Goal: Task Accomplishment & Management: Complete application form

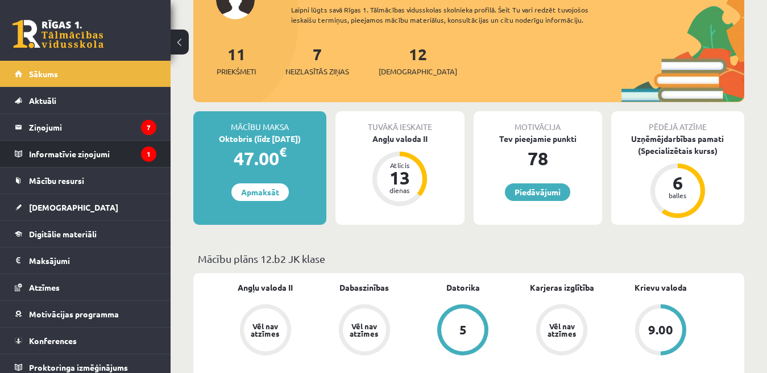
scroll to position [114, 0]
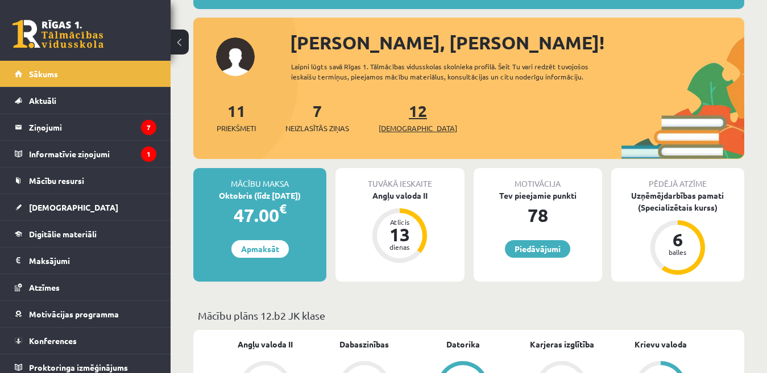
click at [396, 127] on span "[DEMOGRAPHIC_DATA]" at bounding box center [418, 128] width 78 height 11
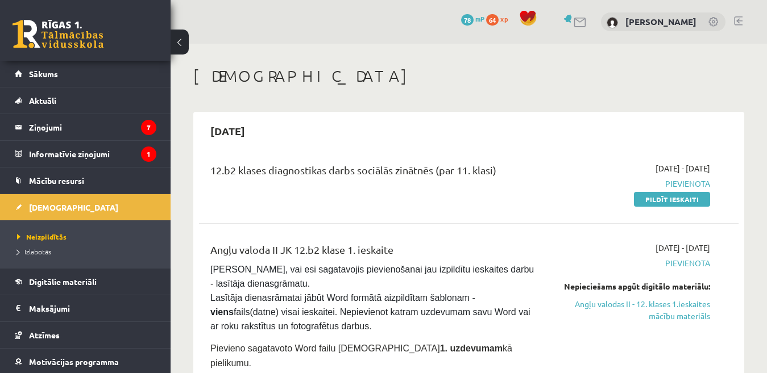
scroll to position [57, 0]
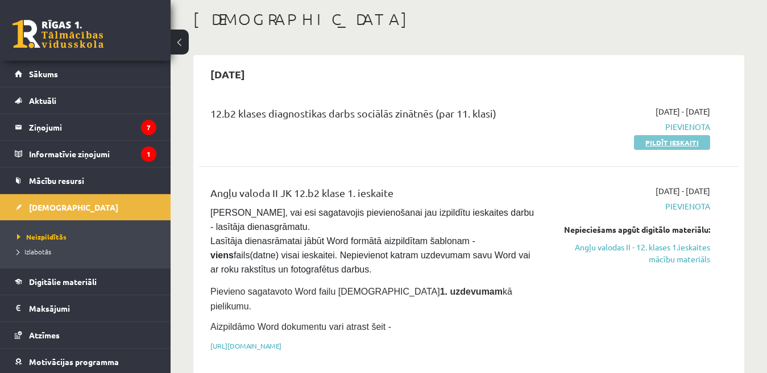
click at [673, 143] on link "Pildīt ieskaiti" at bounding box center [672, 142] width 76 height 15
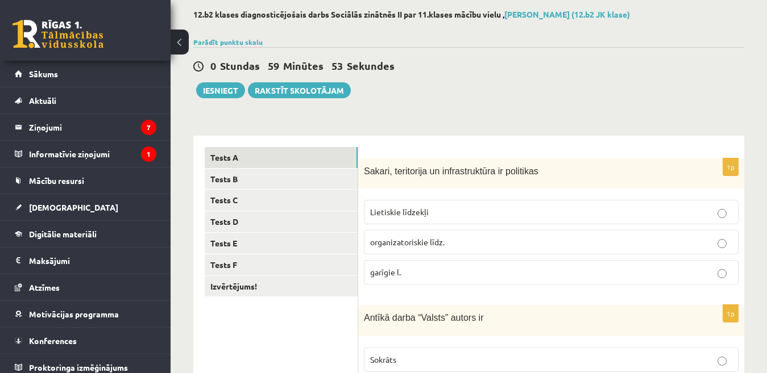
scroll to position [171, 0]
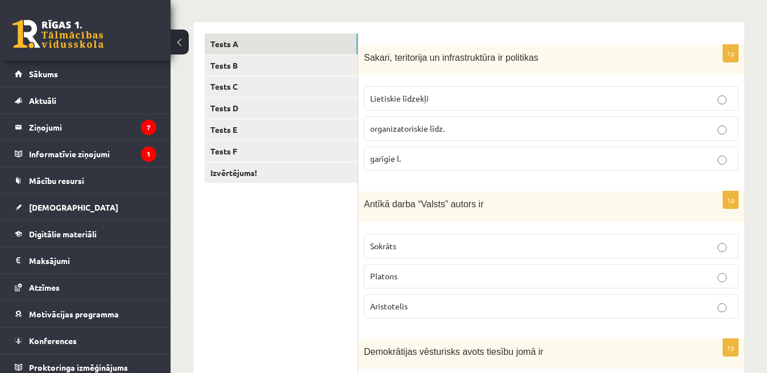
click at [416, 127] on span "organizatoriskie līdz." at bounding box center [407, 128] width 74 height 10
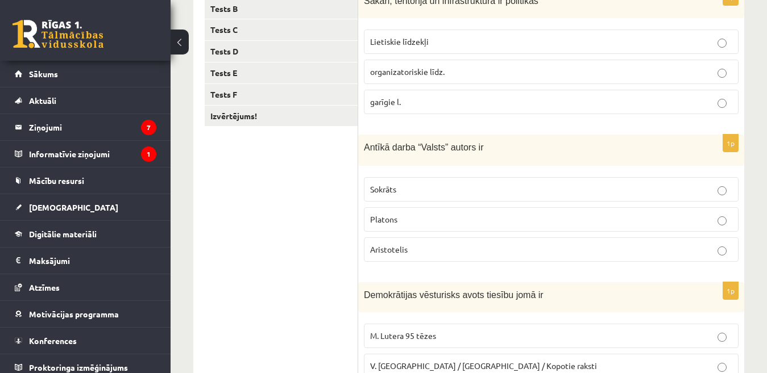
scroll to position [284, 0]
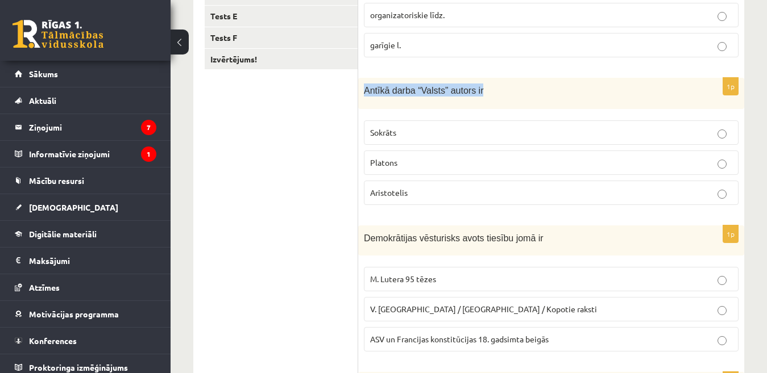
drag, startPoint x: 363, startPoint y: 89, endPoint x: 479, endPoint y: 94, distance: 116.6
click at [479, 94] on div "Antīkā darba “Valsts” autors ir" at bounding box center [551, 93] width 386 height 31
copy span "Antīkā darba “Valsts” autors ir"
click at [390, 164] on span "Platons" at bounding box center [383, 162] width 27 height 10
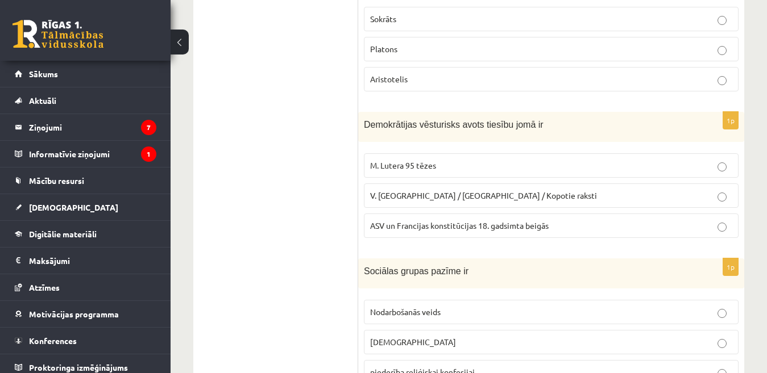
scroll to position [455, 0]
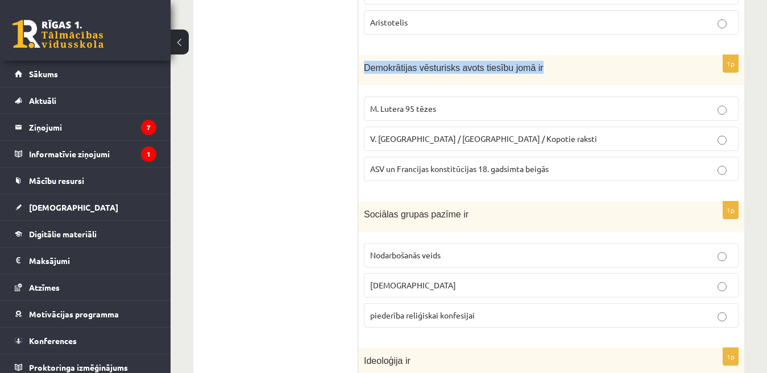
drag, startPoint x: 363, startPoint y: 65, endPoint x: 529, endPoint y: 66, distance: 166.0
click at [541, 72] on div "Demokrātijas vēsturisks avots tiesību jomā ir" at bounding box center [551, 70] width 386 height 30
copy span "Demokrātijas vēsturisks avots tiesību jomā ir"
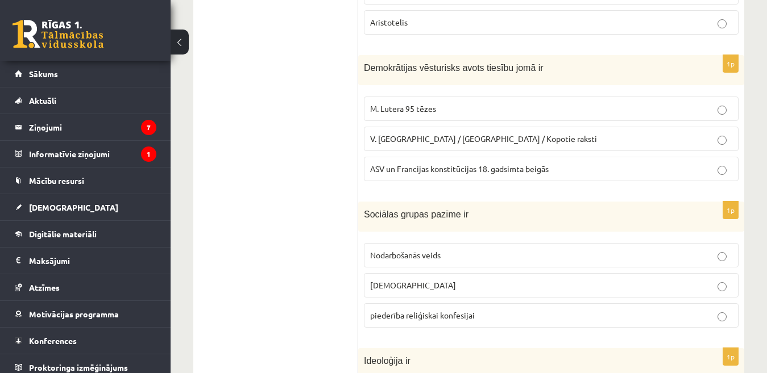
click at [471, 107] on p "M. Lutera 95 tēzes" at bounding box center [551, 109] width 362 height 12
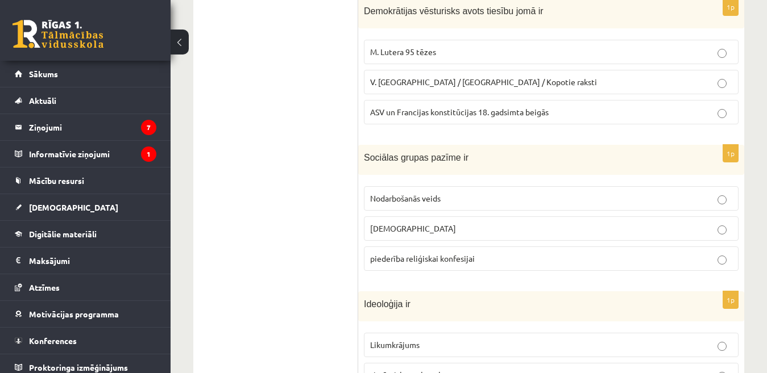
scroll to position [599, 0]
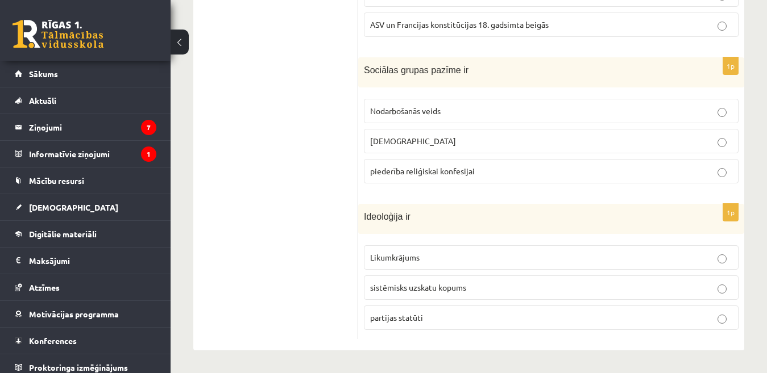
click at [448, 106] on p "Nodarbošanās veids" at bounding box center [551, 111] width 362 height 12
click at [415, 290] on span "sistēmisks uzskatu kopums" at bounding box center [418, 287] width 96 height 10
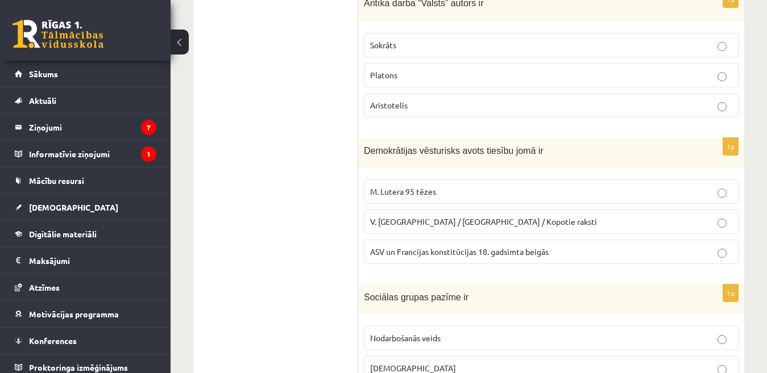
scroll to position [0, 0]
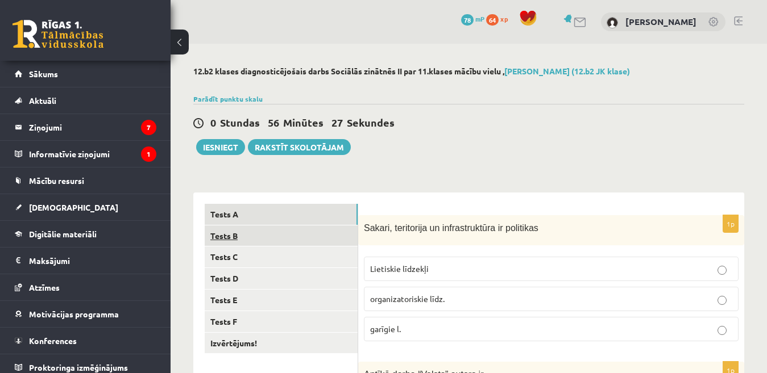
click at [259, 236] on link "Tests B" at bounding box center [281, 236] width 153 height 21
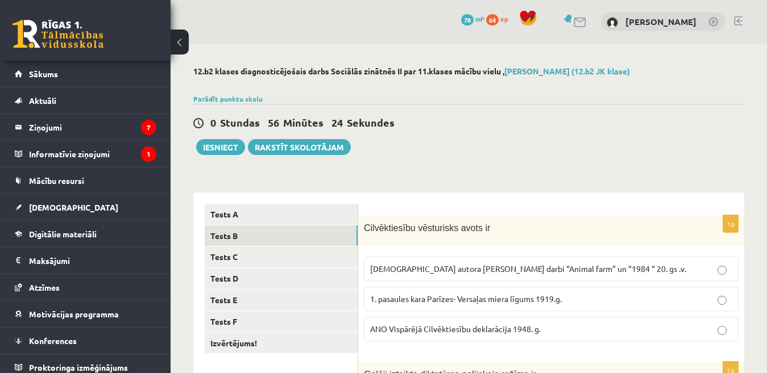
scroll to position [171, 0]
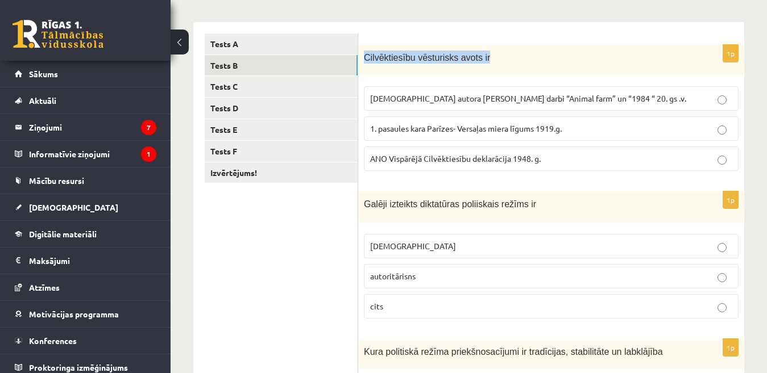
drag, startPoint x: 484, startPoint y: 57, endPoint x: 365, endPoint y: 72, distance: 119.6
click at [365, 72] on div "Cilvēktiesību vēsturisks avots ir" at bounding box center [551, 60] width 386 height 30
copy span "Cilvēktiesību vēsturisks avots ir"
click at [467, 160] on span "ANO Vispārējā Cilvēktiesību deklarācija 1948. g." at bounding box center [455, 158] width 171 height 10
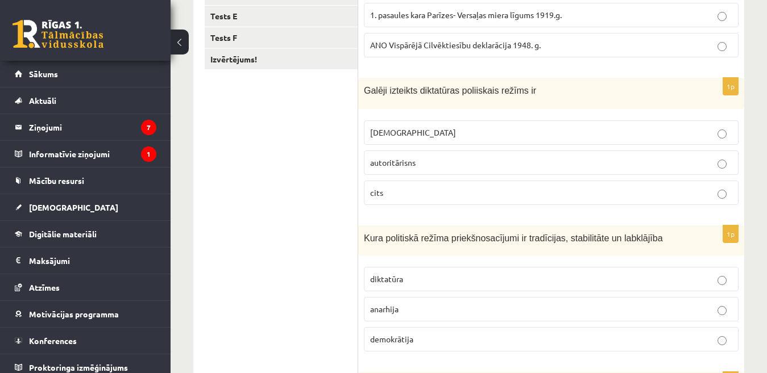
click at [437, 131] on p "totalitārisms" at bounding box center [551, 133] width 362 height 12
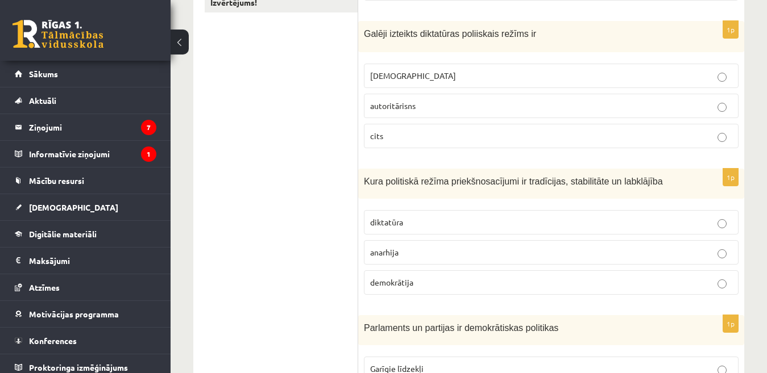
scroll to position [398, 0]
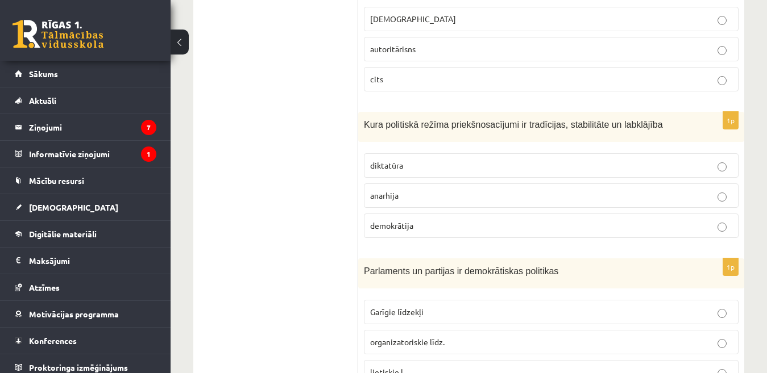
click at [404, 226] on span "demokrātija" at bounding box center [391, 226] width 43 height 10
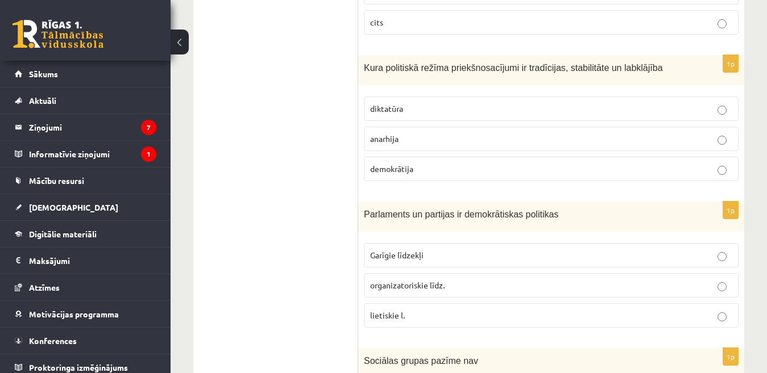
scroll to position [512, 0]
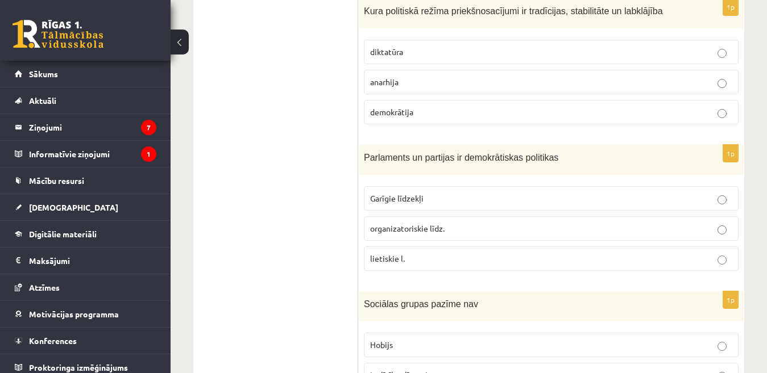
click at [408, 259] on p "lietiskie l." at bounding box center [551, 259] width 362 height 12
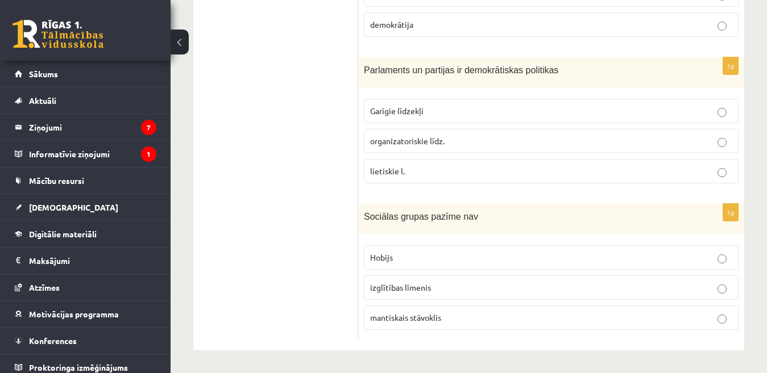
click at [402, 257] on p "Hobijs" at bounding box center [551, 258] width 362 height 12
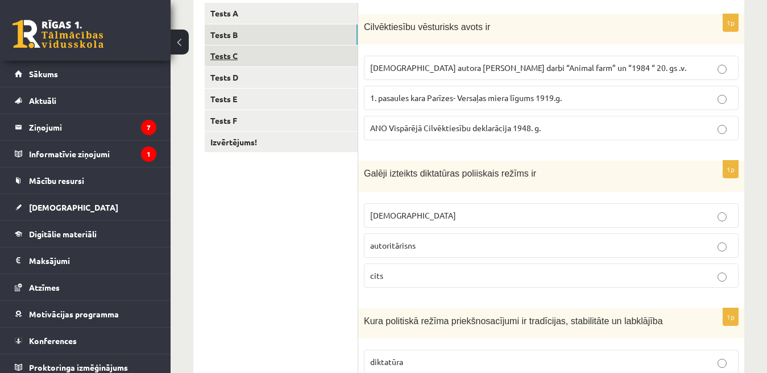
click at [299, 52] on link "Tests C" at bounding box center [281, 55] width 153 height 21
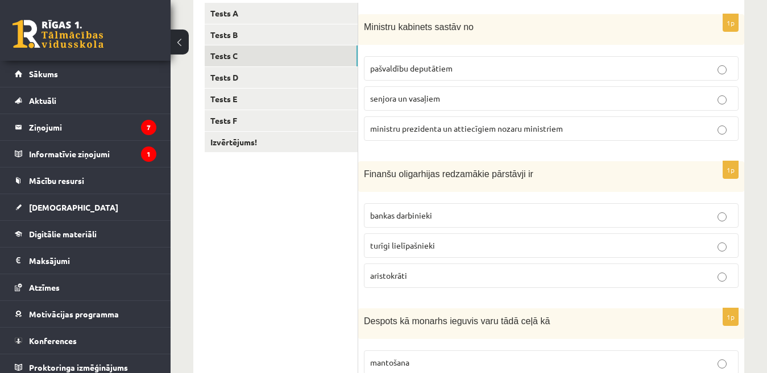
click at [472, 132] on span "ministru prezidenta un attiecīgiem nozaru ministriem" at bounding box center [466, 128] width 193 height 10
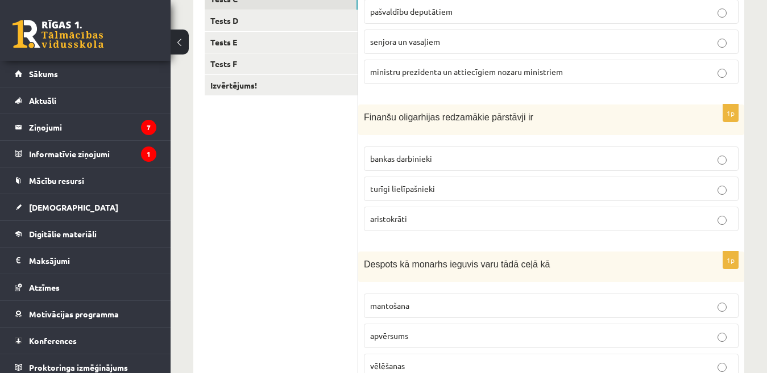
scroll to position [315, 0]
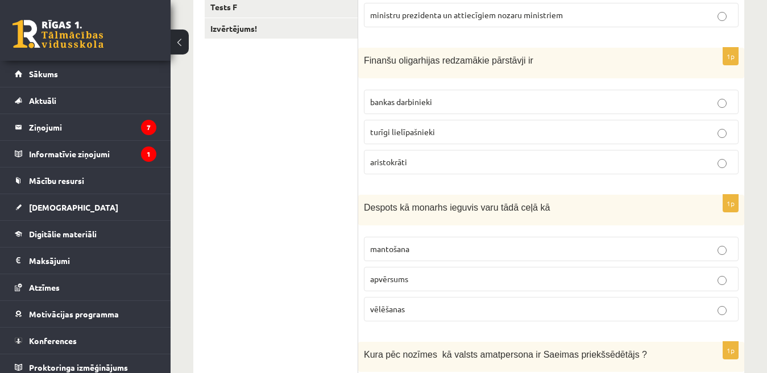
click at [423, 134] on span "turīgi lielīpašnieki" at bounding box center [402, 132] width 65 height 10
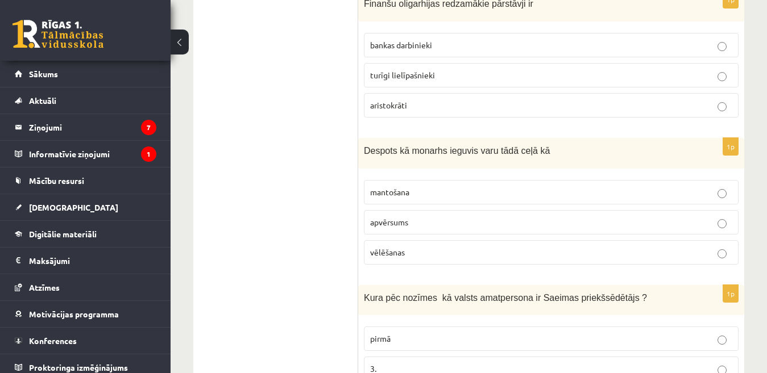
scroll to position [429, 0]
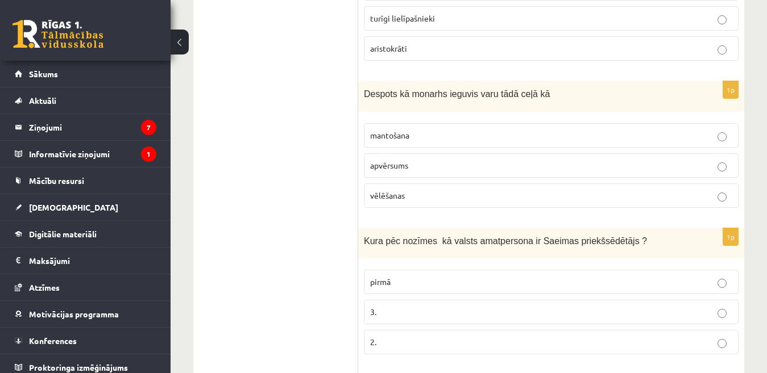
click at [436, 135] on p "mantošana" at bounding box center [551, 136] width 362 height 12
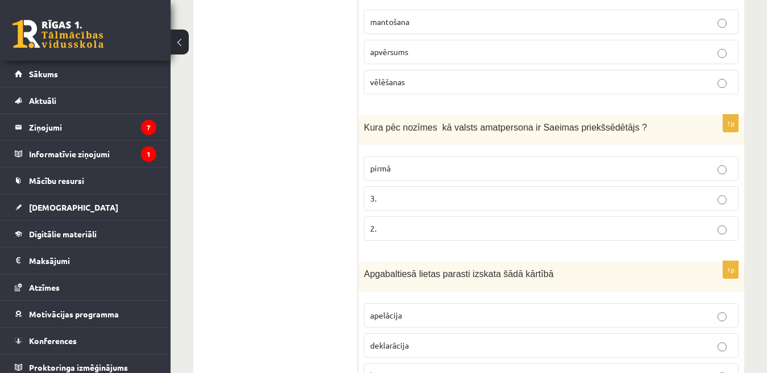
scroll to position [599, 0]
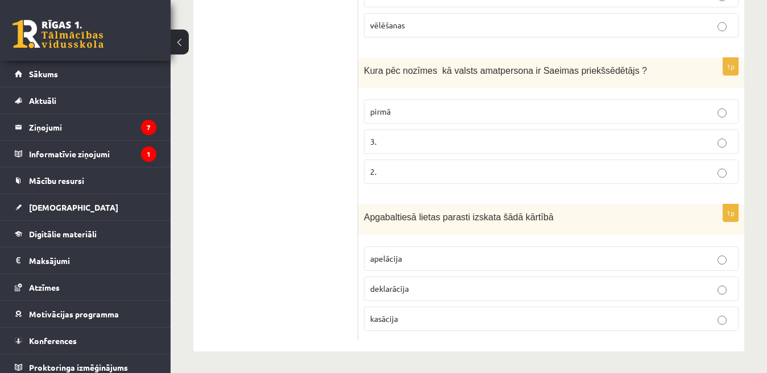
drag, startPoint x: 622, startPoint y: 69, endPoint x: 371, endPoint y: 88, distance: 251.9
click at [367, 88] on div "Kura pēc nozīmes kā valsts amatpersona ir Saeimas priekšsēdētājs ?" at bounding box center [551, 73] width 386 height 30
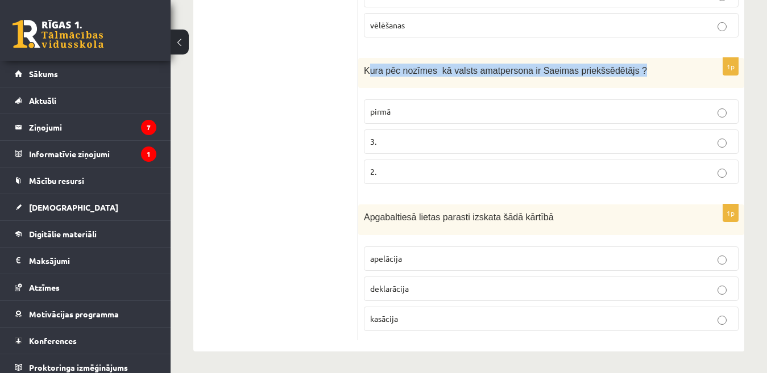
click at [623, 68] on p "Kura pēc nozīmes kā valsts amatpersona ir Saeimas priekšsēdētājs ?" at bounding box center [523, 70] width 318 height 13
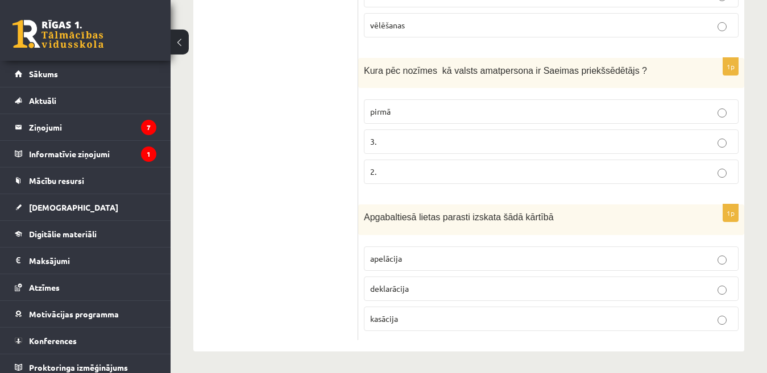
drag, startPoint x: 621, startPoint y: 68, endPoint x: 359, endPoint y: 83, distance: 262.5
copy div "Izvērtējums! 1p Ministru kabinets sastāv no pašvaldību deputātiem senjora un va…"
click at [409, 173] on p "2." at bounding box center [551, 172] width 362 height 12
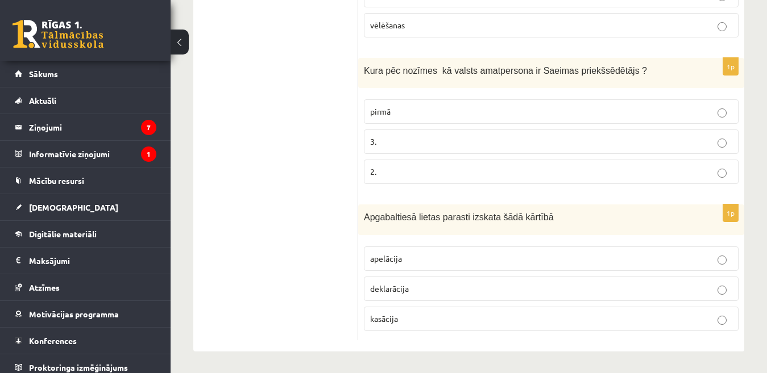
scroll to position [600, 0]
click at [443, 258] on p "apelācija" at bounding box center [551, 258] width 362 height 12
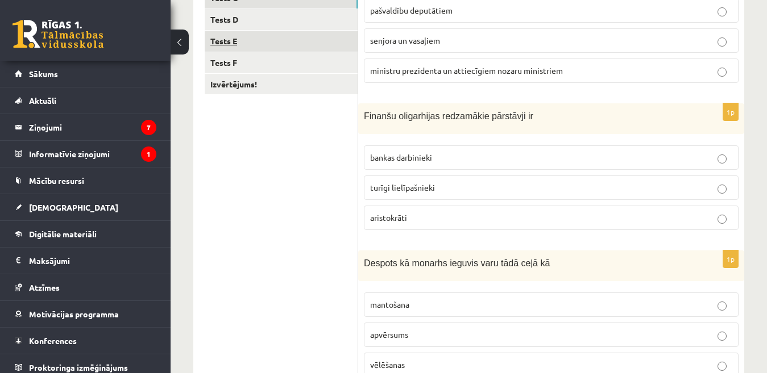
scroll to position [202, 0]
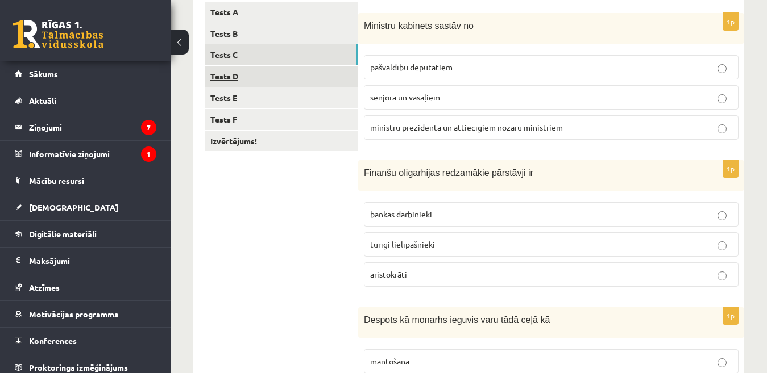
click at [229, 79] on link "Tests D" at bounding box center [281, 76] width 153 height 21
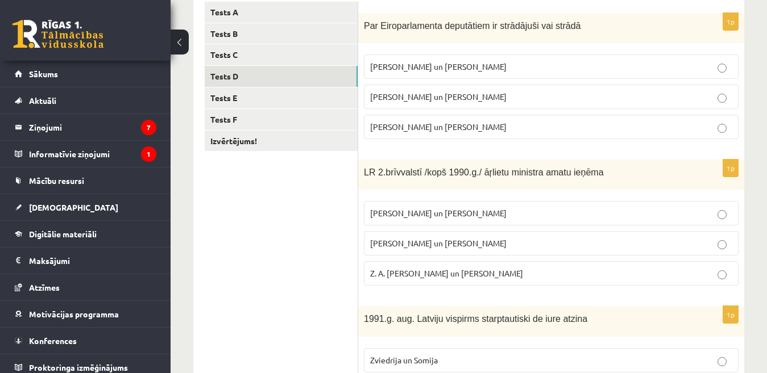
click at [477, 97] on p "I. Vaidere un N. Ušakovs" at bounding box center [551, 97] width 362 height 12
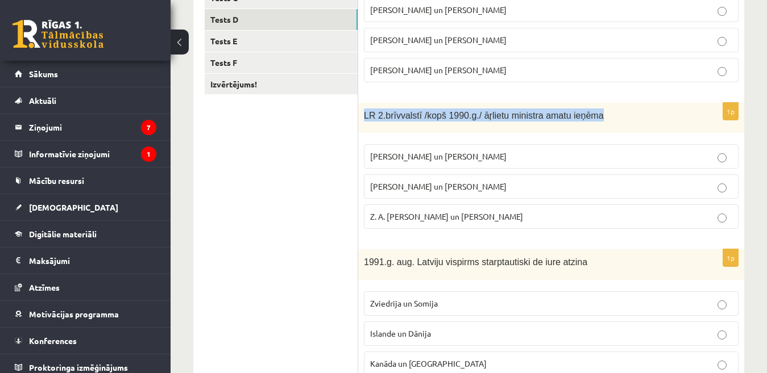
drag, startPoint x: 596, startPoint y: 114, endPoint x: 360, endPoint y: 113, distance: 236.4
click at [360, 113] on div "LR 2.brīvvalstī /kopš 1990.g./ āŗlietu ministra amatu ieņēma" at bounding box center [551, 118] width 386 height 30
copy span "LR 2.brīvvalstī /kopš 1990.g./ āŗlietu ministra amatu ieņēma"
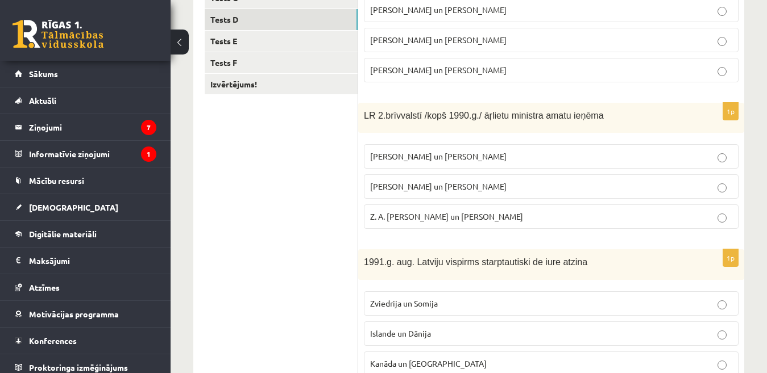
click at [488, 184] on p "A. Pabriks un J Jurkāns" at bounding box center [551, 187] width 362 height 12
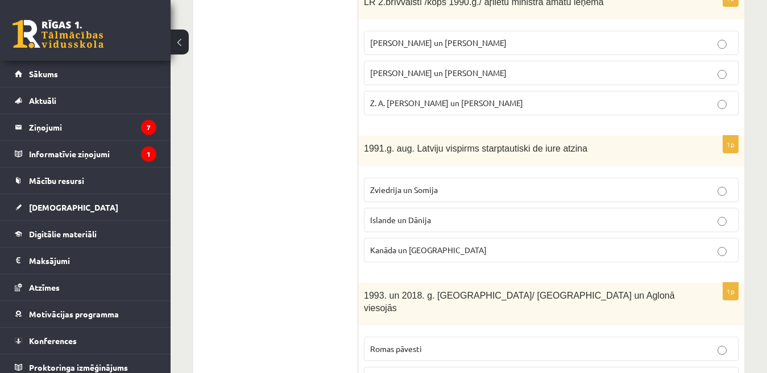
scroll to position [430, 0]
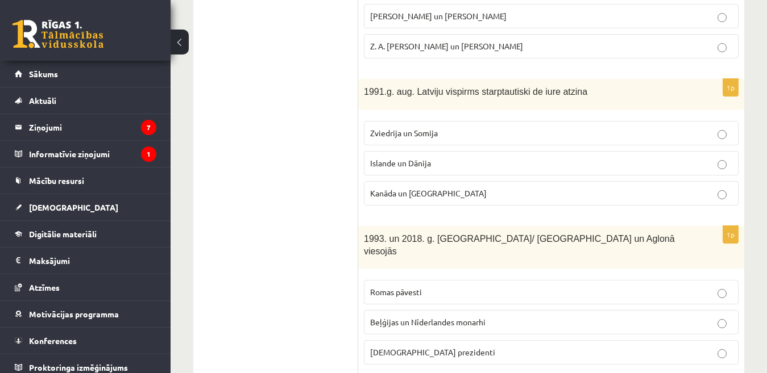
drag, startPoint x: 579, startPoint y: 89, endPoint x: 346, endPoint y: 103, distance: 233.5
click at [346, 103] on div "**********" at bounding box center [468, 148] width 551 height 770
click at [481, 69] on form "1p Par Eiroparlamenta deputātiem ir strādājuši vai strādā V. Koziols un A. Kalv…" at bounding box center [550, 147] width 363 height 747
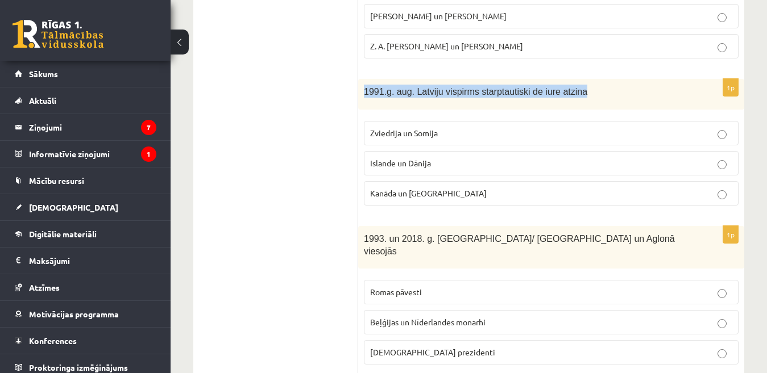
drag, startPoint x: 576, startPoint y: 89, endPoint x: 365, endPoint y: 95, distance: 211.5
click at [365, 95] on p "1991.g. aug. Latviju vispirms starptautiski de iure atzina" at bounding box center [523, 91] width 318 height 13
copy span "1991.g. aug. Latviju vispirms starptautiski de iure atzina"
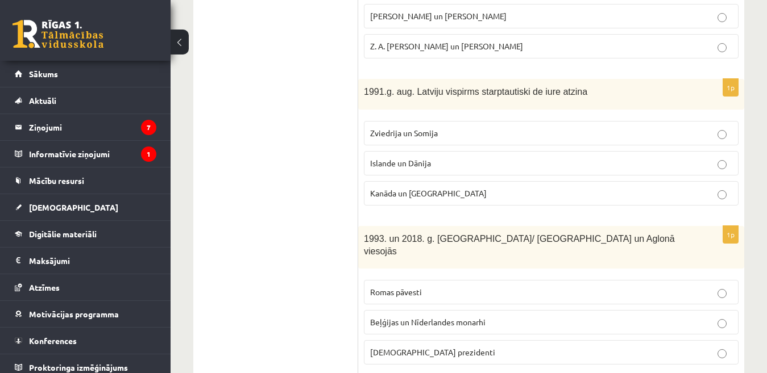
click at [477, 132] on p "Zviedrija un Somija" at bounding box center [551, 133] width 362 height 12
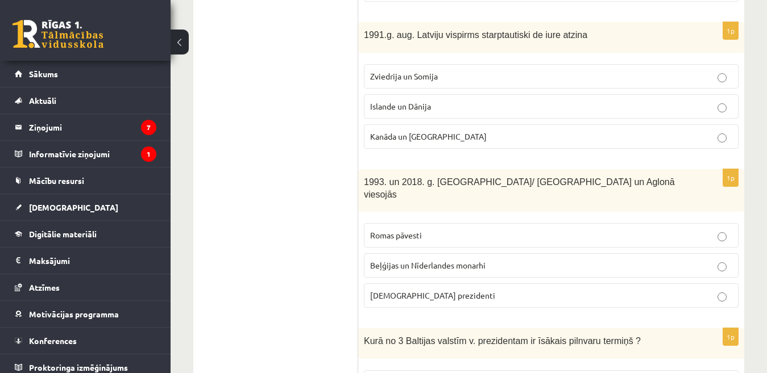
scroll to position [543, 0]
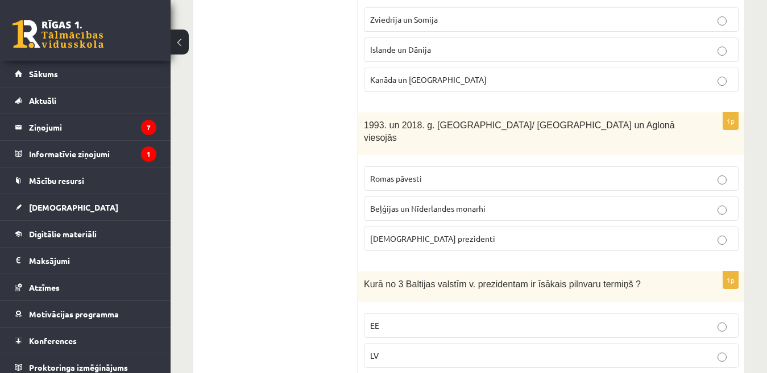
click at [435, 173] on p "Romas pāvesti" at bounding box center [551, 179] width 362 height 12
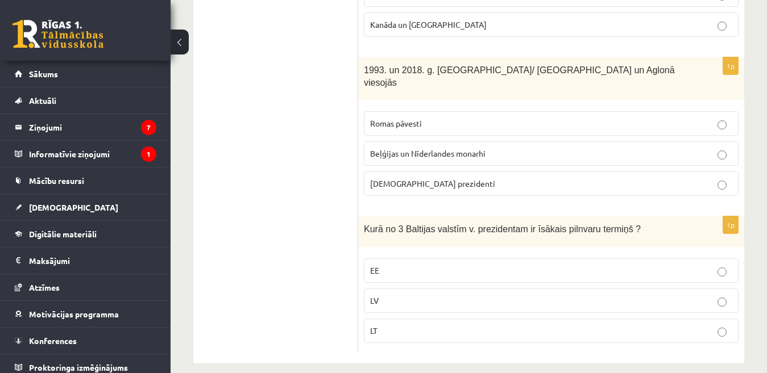
click at [392, 265] on p "EE" at bounding box center [551, 271] width 362 height 12
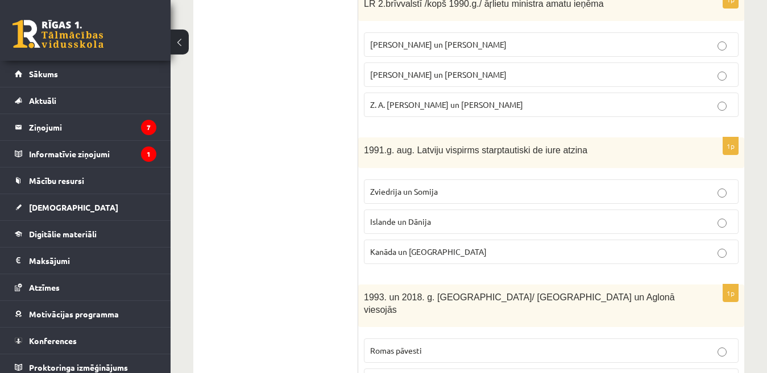
scroll to position [144, 0]
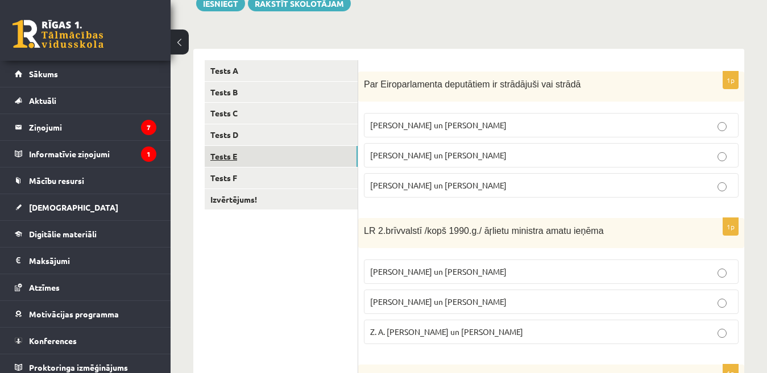
click at [264, 155] on link "Tests E" at bounding box center [281, 156] width 153 height 21
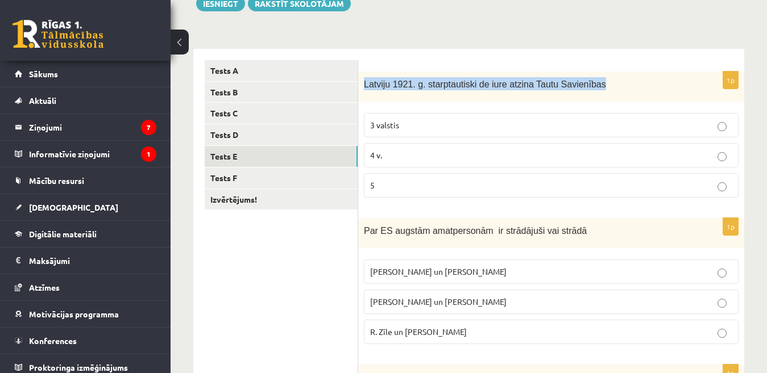
drag, startPoint x: 588, startPoint y: 84, endPoint x: 361, endPoint y: 88, distance: 226.2
click at [361, 88] on div "Latviju 1921. g. starptautiski de iure atzina Tautu Savienības" at bounding box center [551, 87] width 386 height 30
copy span "Latviju 1921. g. starptautiski de iure atzina Tautu Savienības"
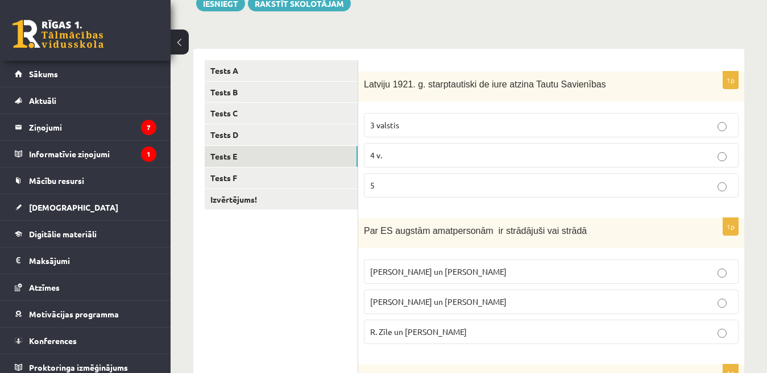
click at [374, 182] on span "5" at bounding box center [372, 185] width 5 height 10
click at [456, 189] on p "5" at bounding box center [551, 186] width 362 height 12
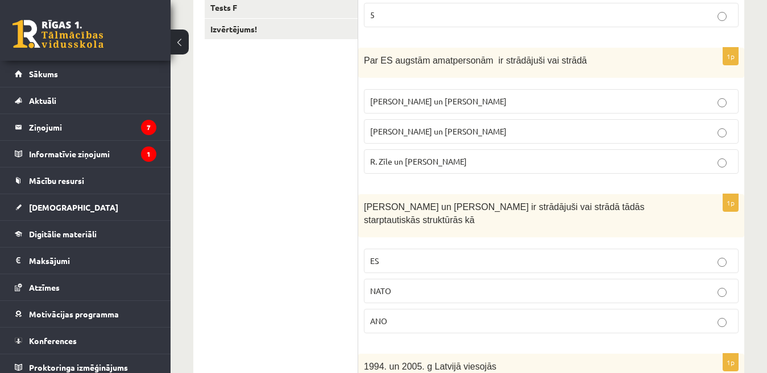
scroll to position [201, 0]
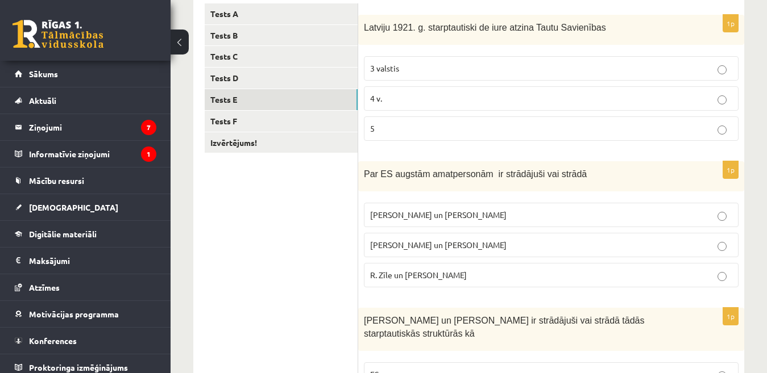
click at [462, 275] on p "R. Zīle un V.Dombrovskis" at bounding box center [551, 275] width 362 height 12
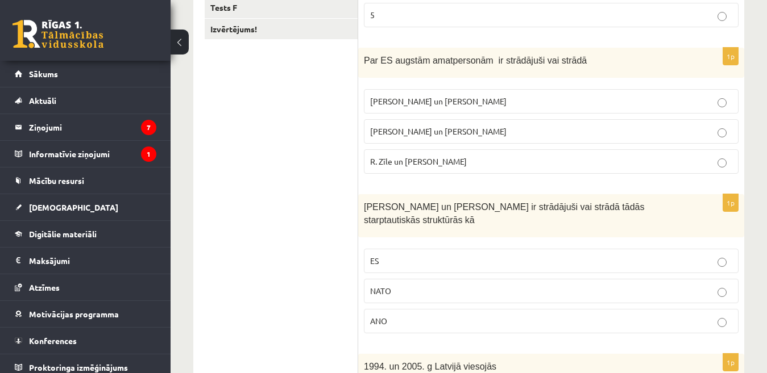
scroll to position [428, 0]
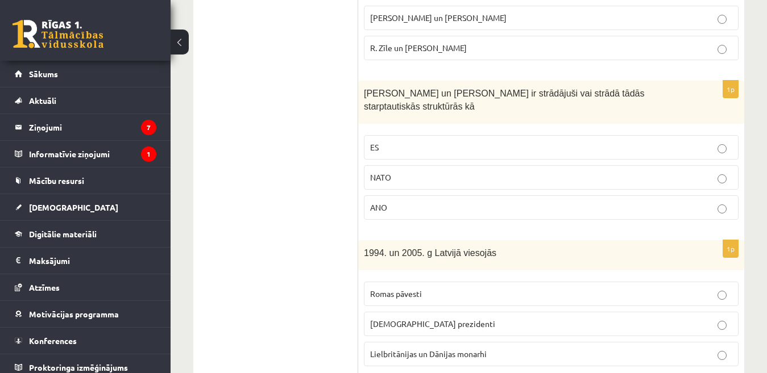
click at [421, 148] on p "ES" at bounding box center [551, 148] width 362 height 12
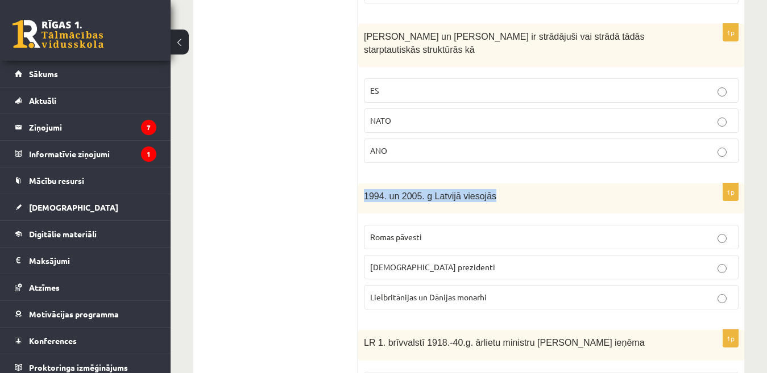
drag, startPoint x: 489, startPoint y: 196, endPoint x: 359, endPoint y: 206, distance: 129.9
click at [359, 206] on div "1994. un 2005. g Latvijā viesojās" at bounding box center [551, 199] width 386 height 30
copy span "1994. un 2005. g Latvijā viesojās"
click at [410, 269] on span "ASV prezidenti" at bounding box center [432, 267] width 125 height 10
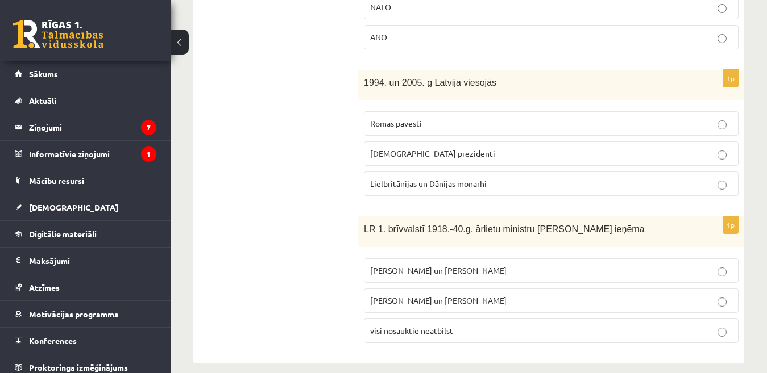
scroll to position [612, 0]
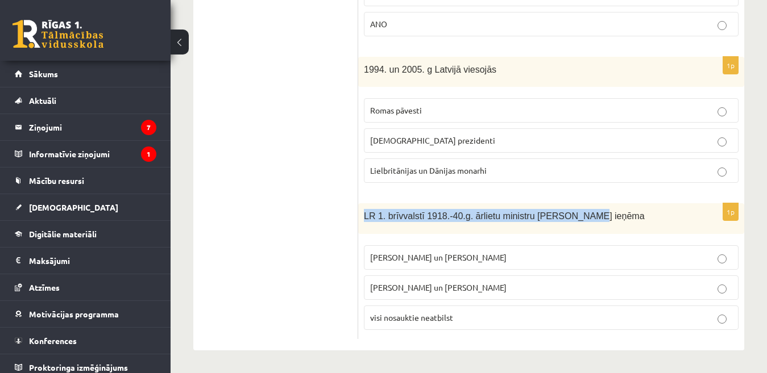
drag, startPoint x: 580, startPoint y: 214, endPoint x: 363, endPoint y: 223, distance: 217.9
click at [363, 223] on div "LR 1. brīvvalstī 1918.-40.g. ārlietu ministru amatu ieņēma" at bounding box center [551, 218] width 386 height 30
copy span "LR 1. brīvvalstī 1918.-40.g. ārlietu ministru amatu ieņēma"
click at [492, 257] on p "Z. Meierovics un V. Munters" at bounding box center [551, 258] width 362 height 12
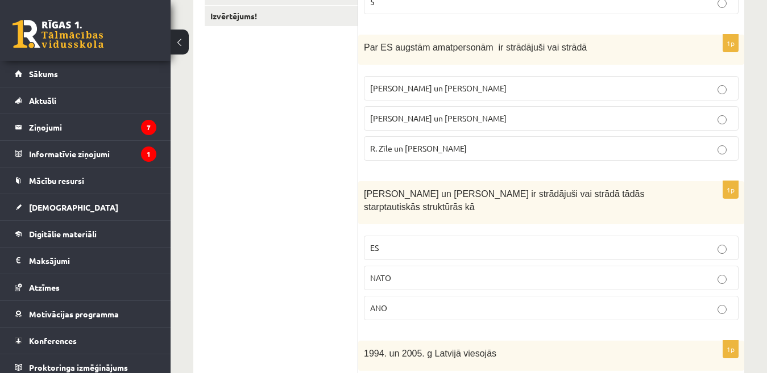
scroll to position [214, 0]
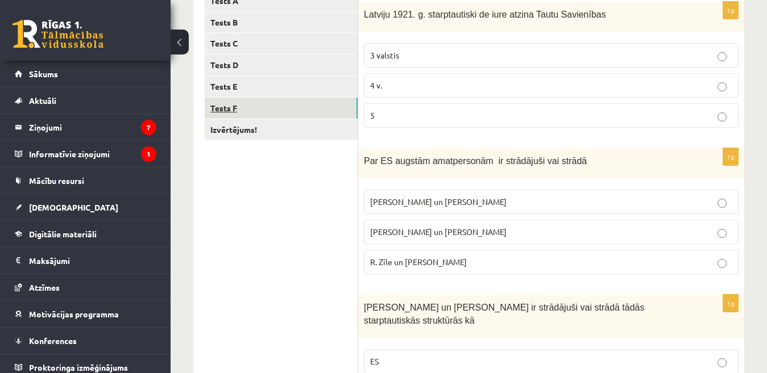
click at [253, 107] on link "Tests F" at bounding box center [281, 108] width 153 height 21
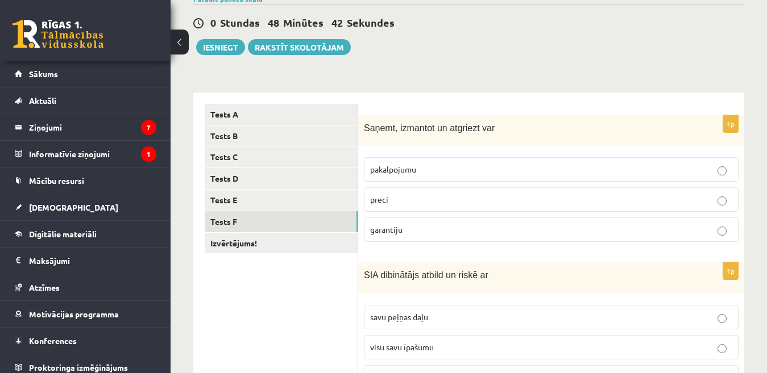
scroll to position [157, 0]
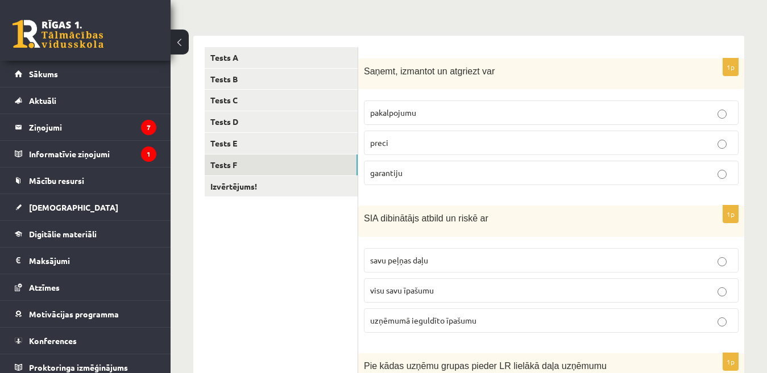
click at [404, 140] on p "preci" at bounding box center [551, 143] width 362 height 12
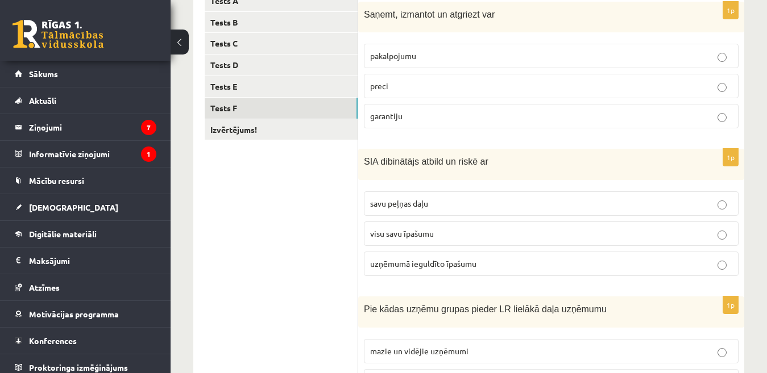
scroll to position [271, 0]
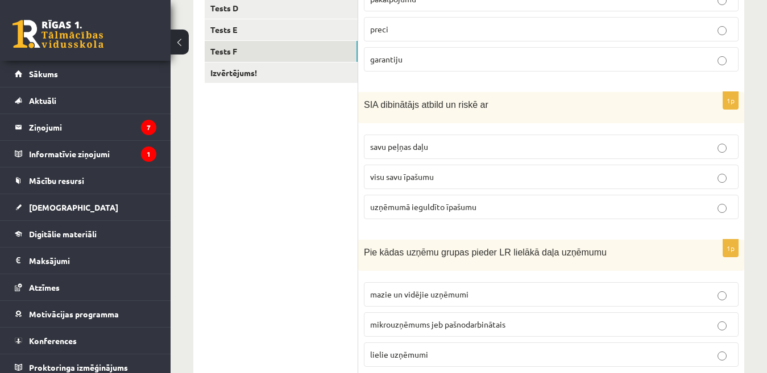
click at [418, 174] on span "visu savu īpašumu" at bounding box center [402, 177] width 64 height 10
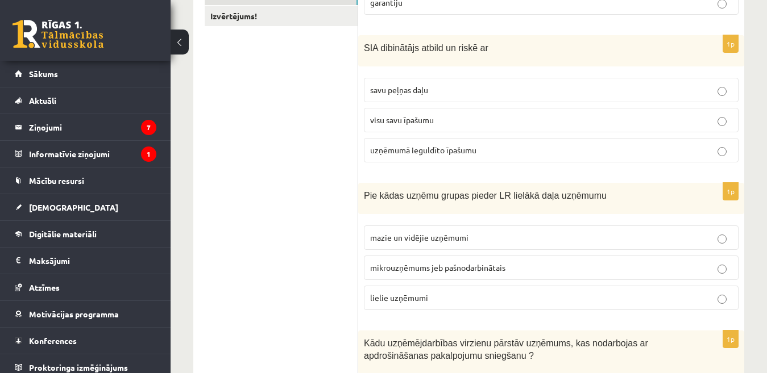
scroll to position [384, 0]
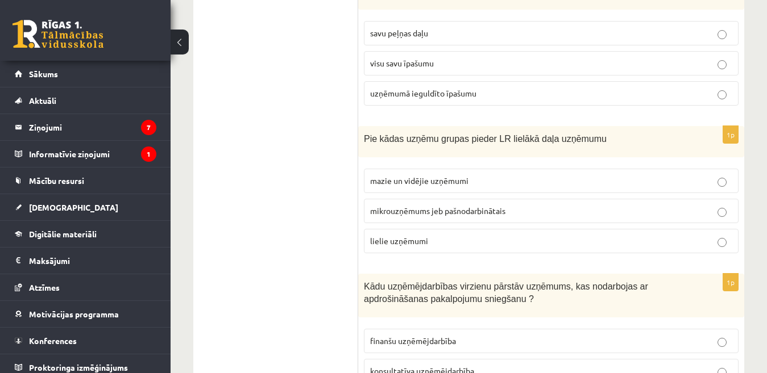
click at [433, 182] on span "mazie un vidējie uzņēmumi" at bounding box center [419, 181] width 98 height 10
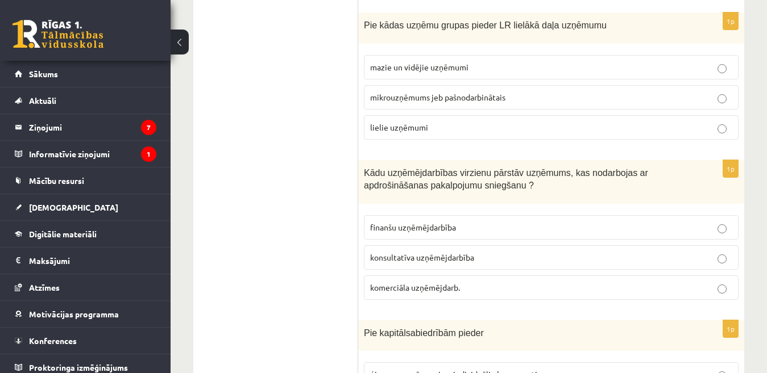
scroll to position [555, 0]
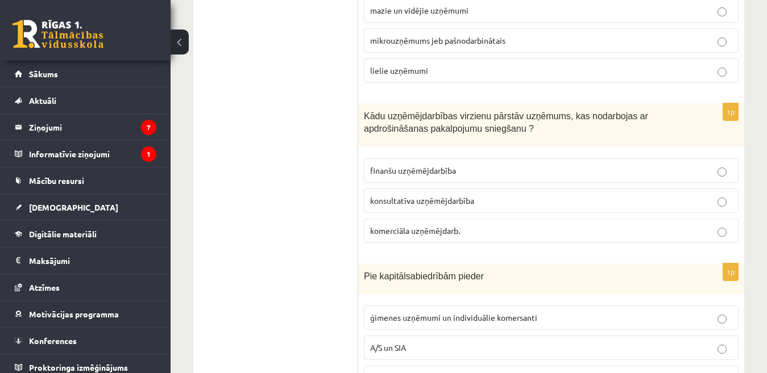
click at [436, 205] on span "konsultatīva uzņēmējdarbība" at bounding box center [422, 201] width 104 height 10
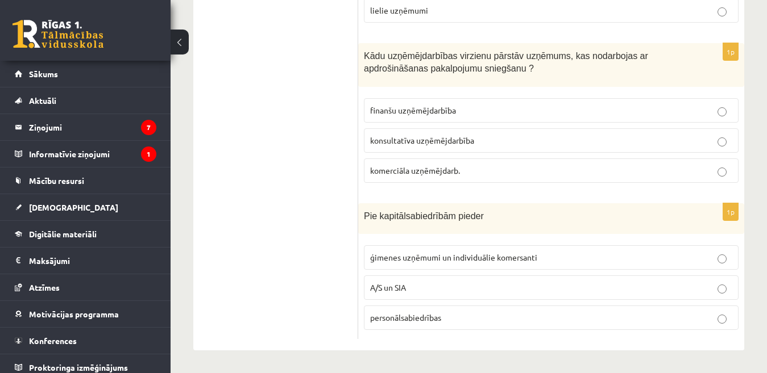
drag, startPoint x: 393, startPoint y: 288, endPoint x: 393, endPoint y: 293, distance: 5.7
click at [393, 288] on span "A/S un SIA" at bounding box center [388, 287] width 36 height 10
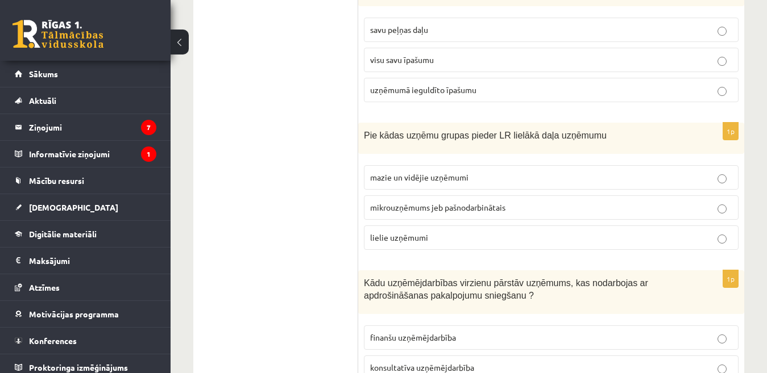
scroll to position [274, 0]
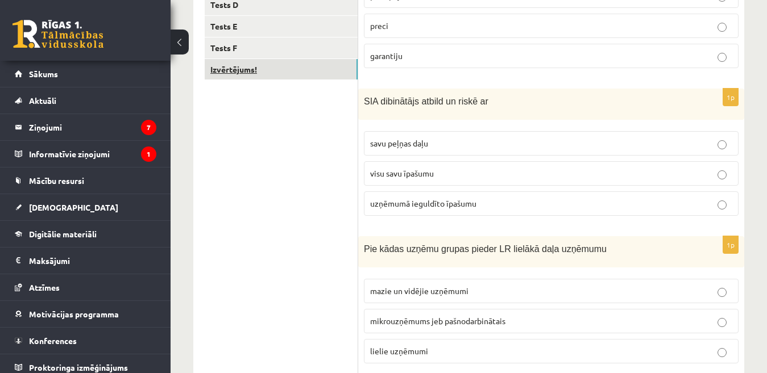
click at [239, 73] on link "Izvērtējums!" at bounding box center [281, 69] width 153 height 21
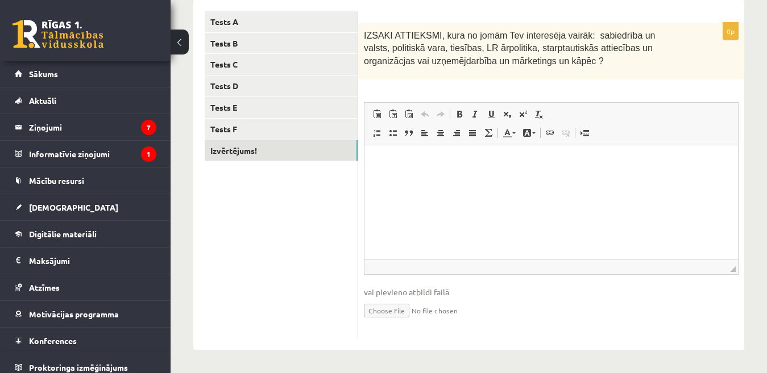
scroll to position [0, 0]
click at [394, 167] on p "Bagātinātā teksta redaktors, wiswyg-editor-user-answer-47024954457440" at bounding box center [551, 162] width 351 height 12
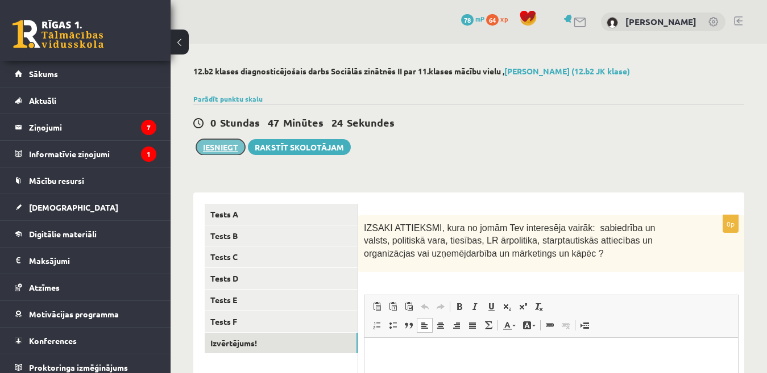
click at [222, 149] on button "Iesniegt" at bounding box center [220, 147] width 49 height 16
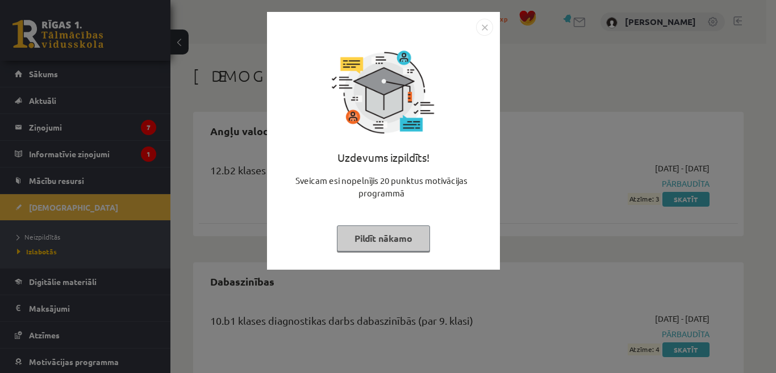
click at [384, 242] on button "Pildīt nākamo" at bounding box center [383, 239] width 93 height 26
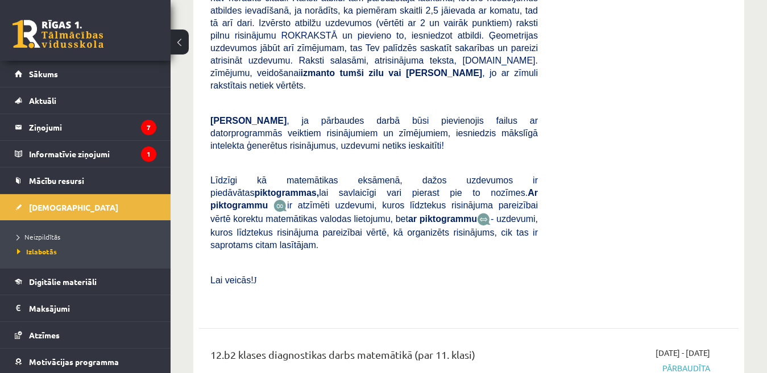
scroll to position [809, 0]
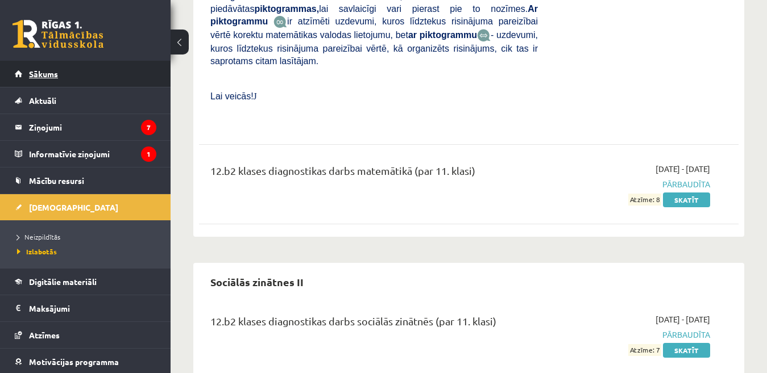
click at [41, 74] on span "Sākums" at bounding box center [43, 74] width 29 height 10
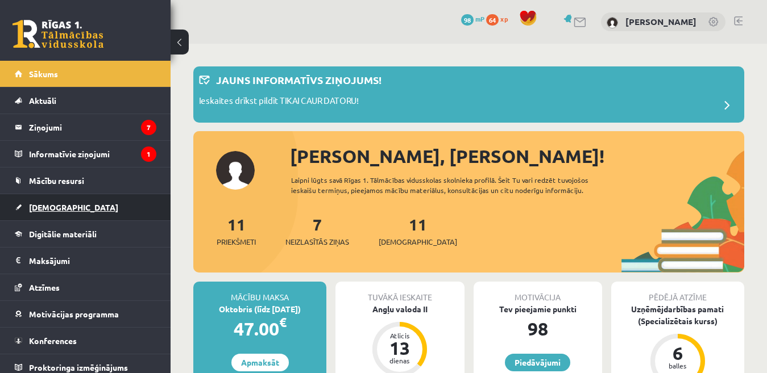
drag, startPoint x: 0, startPoint y: 0, endPoint x: 43, endPoint y: 210, distance: 214.7
click at [43, 210] on span "[DEMOGRAPHIC_DATA]" at bounding box center [73, 207] width 89 height 10
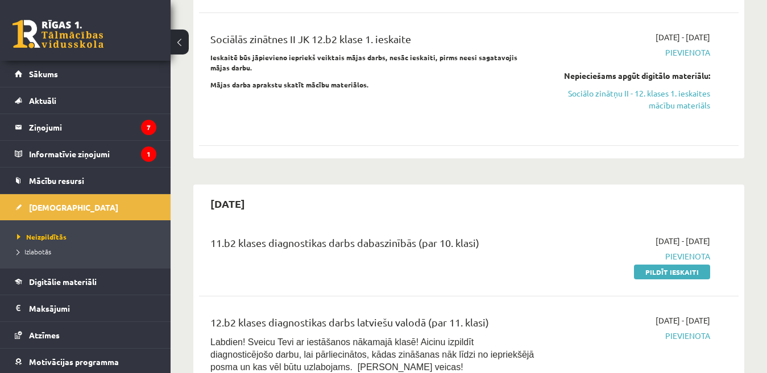
scroll to position [398, 0]
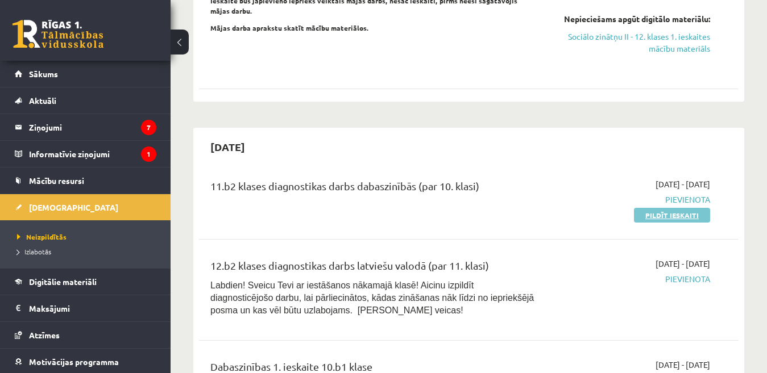
click at [664, 208] on link "Pildīt ieskaiti" at bounding box center [672, 215] width 76 height 15
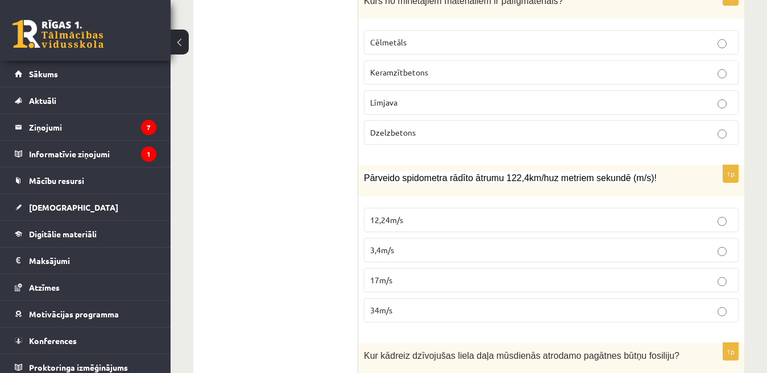
scroll to position [171, 0]
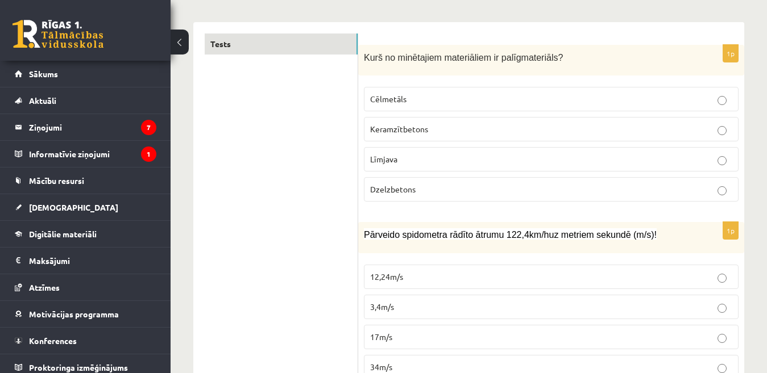
click at [398, 161] on p "Līmjava" at bounding box center [551, 159] width 362 height 12
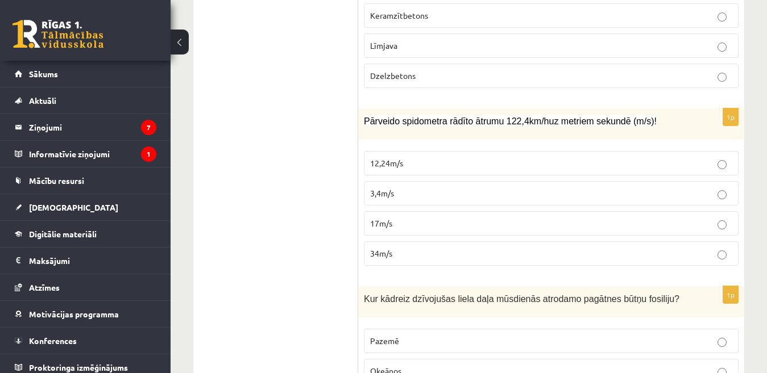
scroll to position [398, 0]
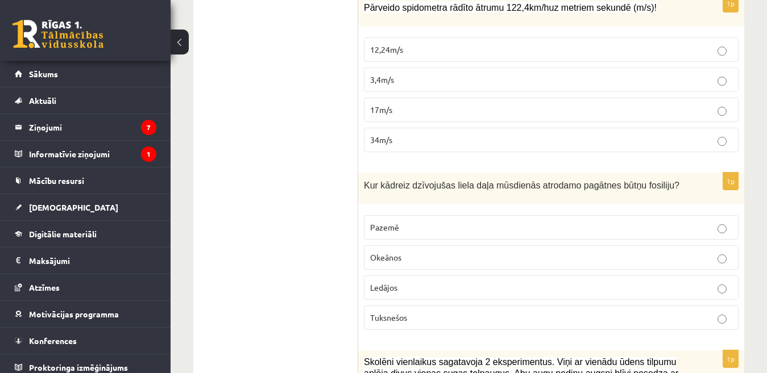
click at [397, 53] on span "12,24m/s" at bounding box center [386, 49] width 33 height 10
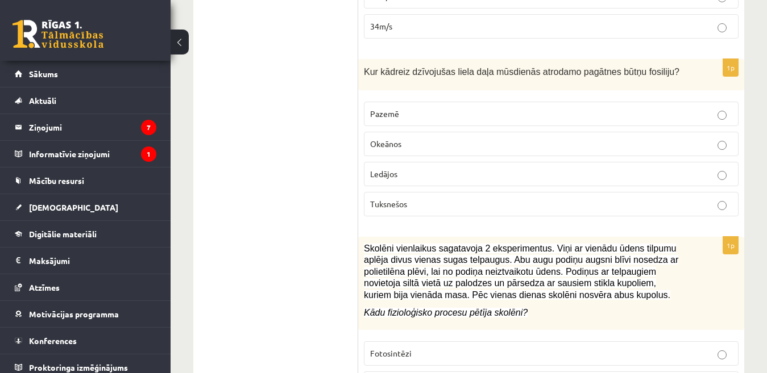
click at [426, 116] on p "Pazemē" at bounding box center [551, 114] width 362 height 12
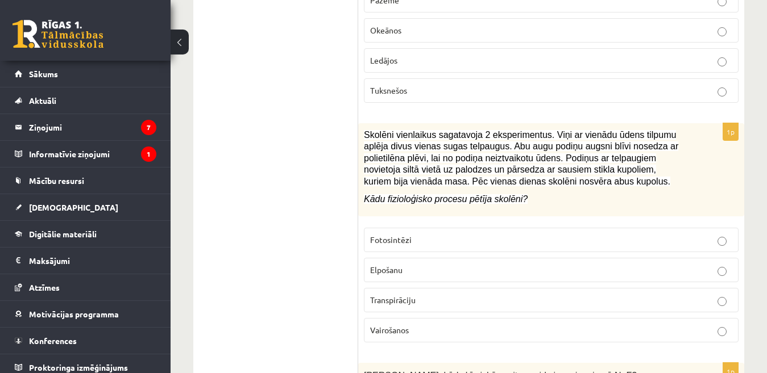
scroll to position [682, 0]
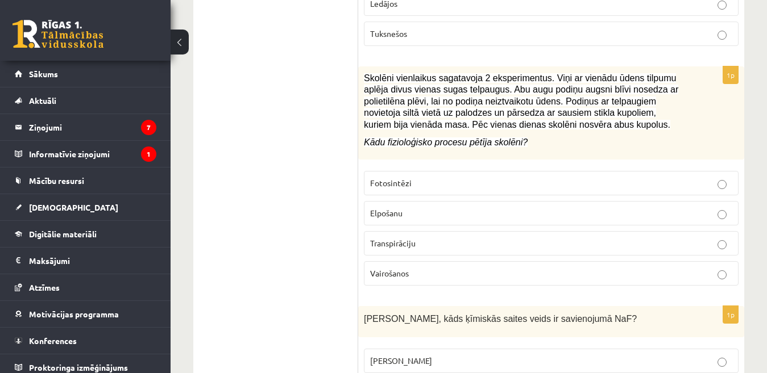
click at [493, 239] on p "Transpirāciju" at bounding box center [551, 244] width 362 height 12
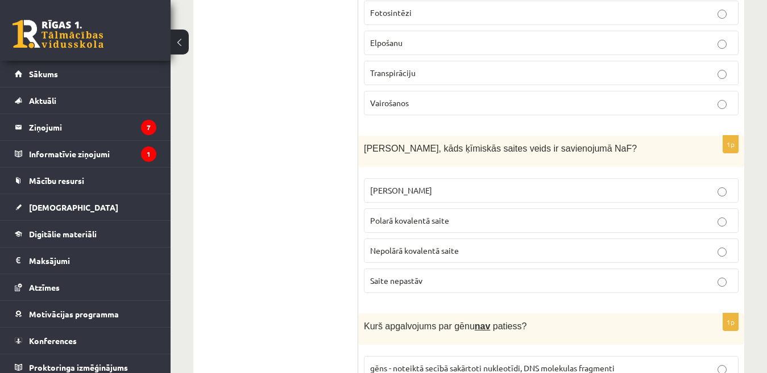
scroll to position [909, 0]
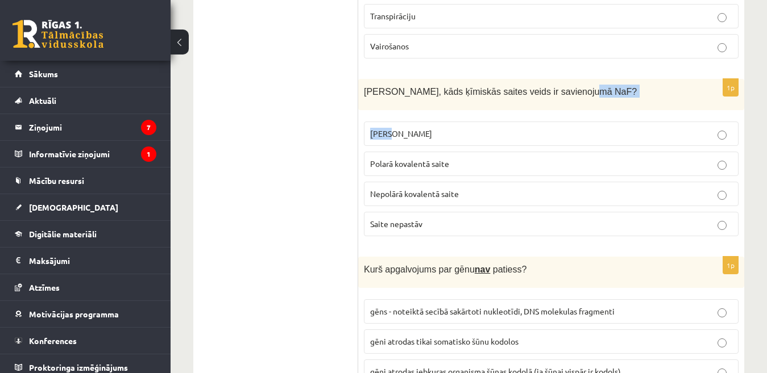
drag, startPoint x: 572, startPoint y: 91, endPoint x: 396, endPoint y: 116, distance: 178.5
click at [389, 112] on div "1p Nosaki, kāds ķīmiskās saites veids ir savienojumā NaF? Jonu saite Polarā kov…" at bounding box center [551, 162] width 386 height 167
click at [570, 93] on p "Nosaki, kāds ķīmiskās saites veids ir savienojumā NaF?" at bounding box center [523, 91] width 318 height 13
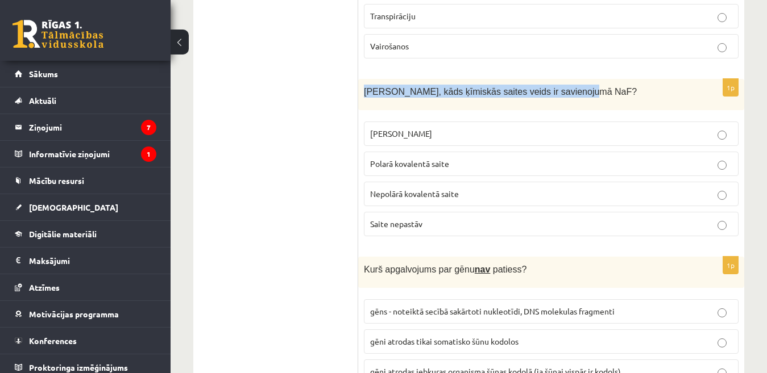
drag, startPoint x: 579, startPoint y: 90, endPoint x: 369, endPoint y: 93, distance: 209.2
click at [361, 100] on div "Nosaki, kāds ķīmiskās saites veids ir savienojumā NaF?" at bounding box center [551, 94] width 386 height 31
copy span "Nosaki, kāds ķīmiskās saites veids ir savienojumā NaF?"
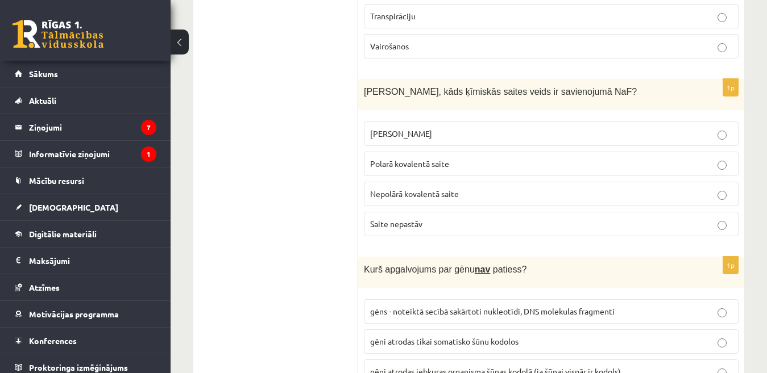
click at [411, 134] on p "Jonu saite" at bounding box center [551, 134] width 362 height 12
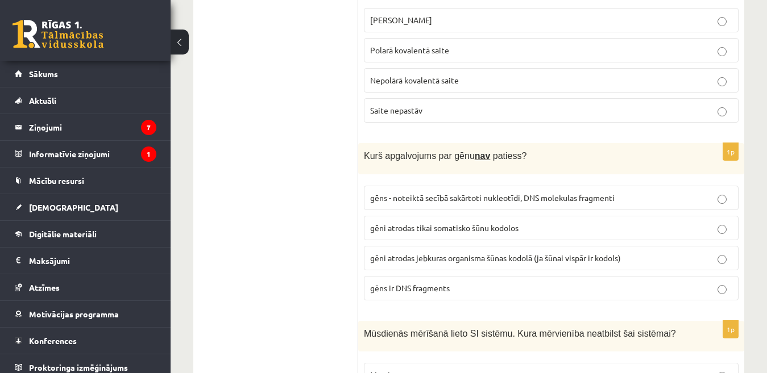
scroll to position [1080, 0]
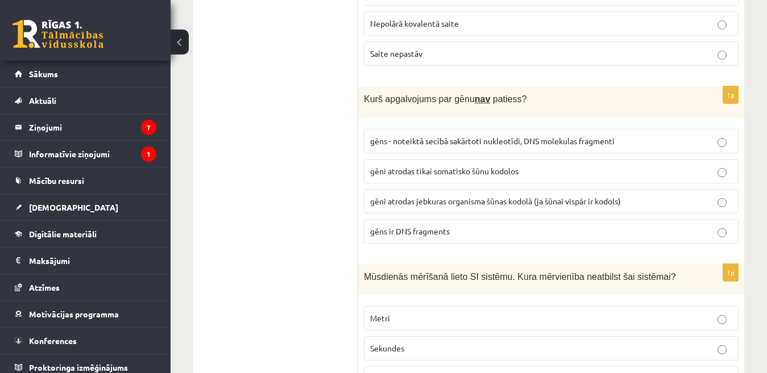
click at [476, 143] on span "gēns - noteiktā secībā sakārtoti nukleotīdi, DNS molekulas fragmenti" at bounding box center [492, 141] width 244 height 10
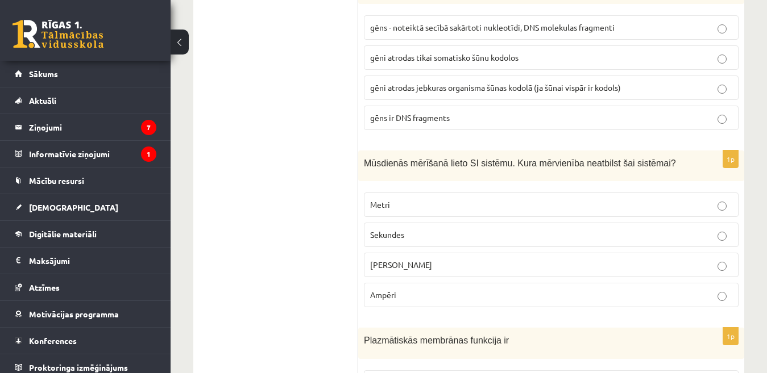
scroll to position [1250, 0]
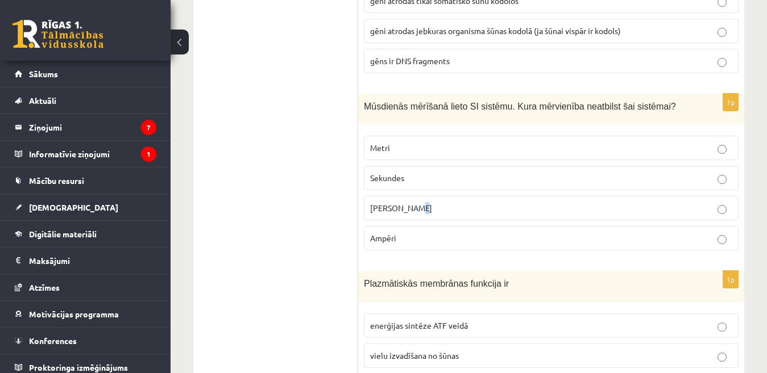
click at [410, 209] on span "Celsija grādi" at bounding box center [401, 208] width 62 height 10
click at [452, 205] on p "Celsija grādi" at bounding box center [551, 208] width 362 height 12
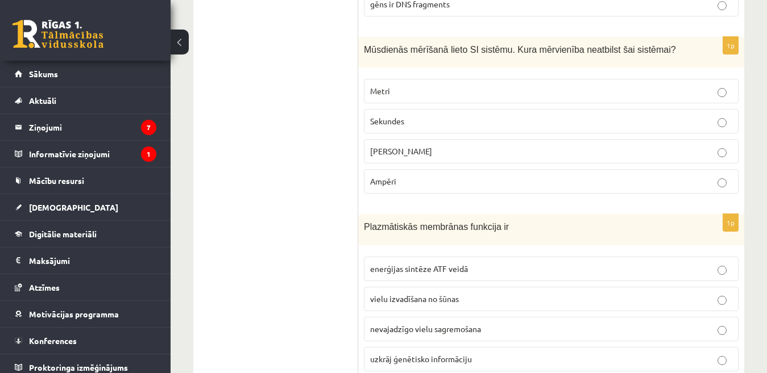
scroll to position [1421, 0]
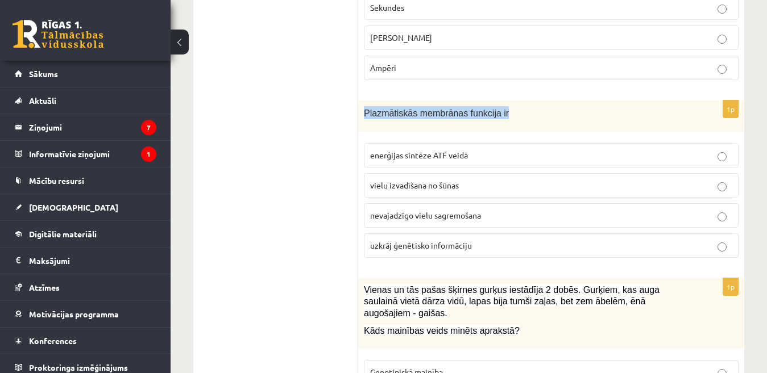
drag, startPoint x: 500, startPoint y: 111, endPoint x: 375, endPoint y: 115, distance: 124.6
click at [360, 117] on div "Plazmātiskās membrānas funkcija ir" at bounding box center [551, 116] width 386 height 31
copy span "Plazmātiskās membrānas funkcija ir"
click at [464, 216] on span "nevajadzīgo vielu sagremošana" at bounding box center [425, 215] width 111 height 10
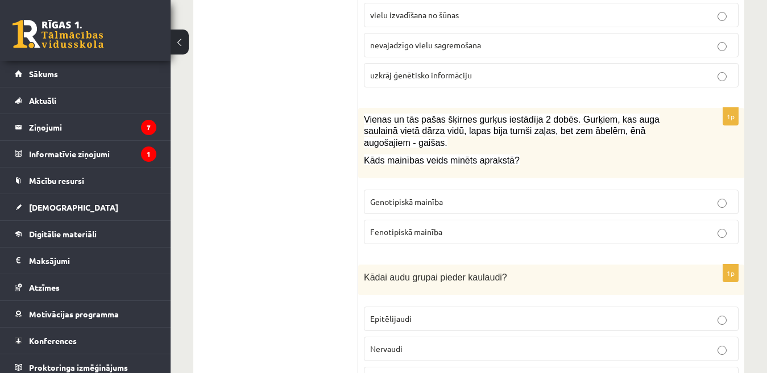
scroll to position [1648, 0]
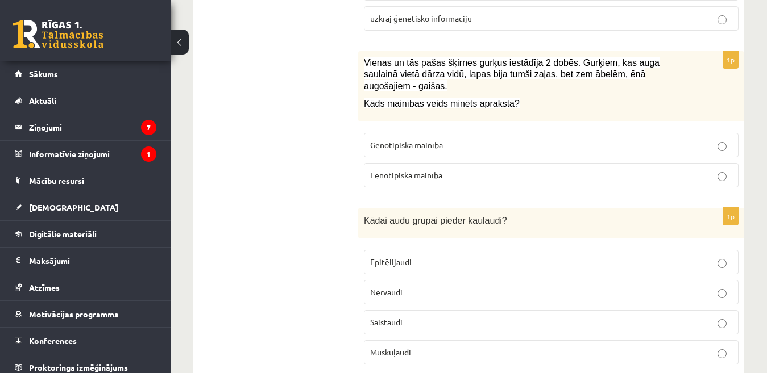
click at [412, 170] on span "Fenotipiskā mainība" at bounding box center [406, 175] width 72 height 10
click at [613, 169] on p "Fenotipiskā mainība" at bounding box center [551, 175] width 362 height 12
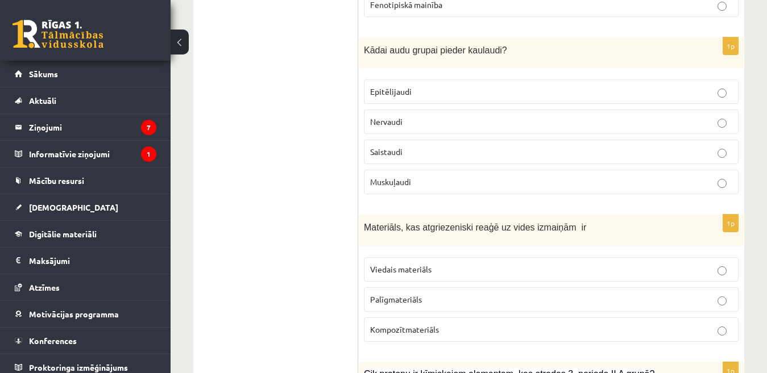
scroll to position [1762, 0]
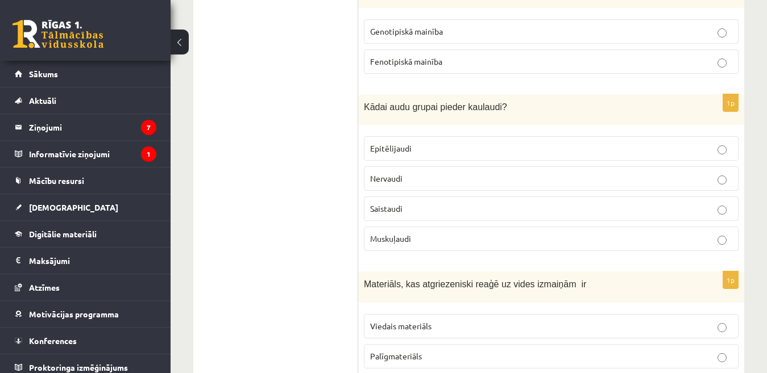
drag, startPoint x: 499, startPoint y: 92, endPoint x: 400, endPoint y: 90, distance: 99.5
click at [361, 94] on div "Kādai audu grupai pieder kaulaudi?" at bounding box center [551, 109] width 386 height 31
copy span "Kādai audu grupai pieder kaulaudi?"
click at [392, 203] on span "Saistaudi" at bounding box center [386, 208] width 32 height 10
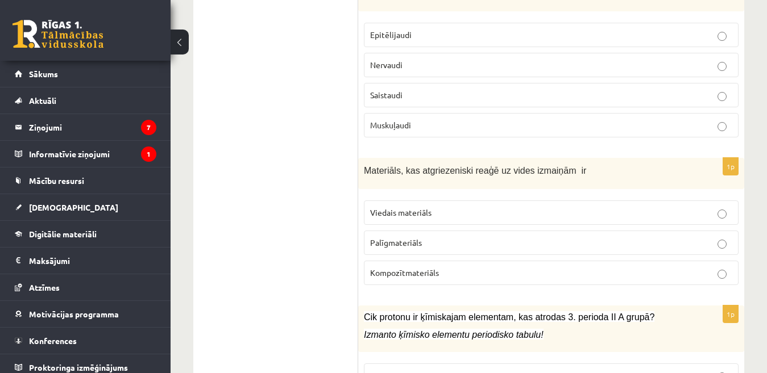
scroll to position [1932, 0]
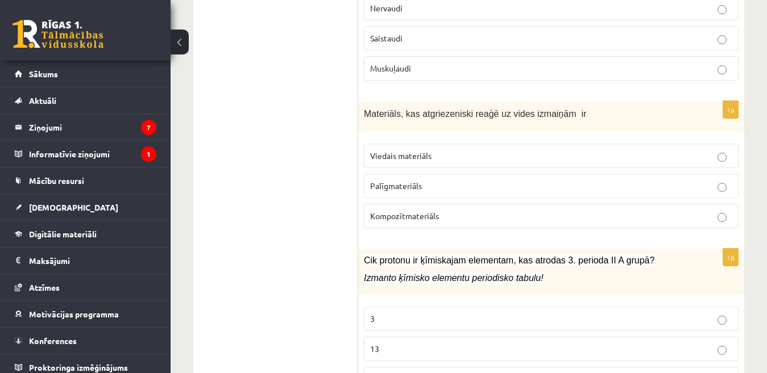
click at [444, 150] on p "Viedais materiāls" at bounding box center [551, 156] width 362 height 12
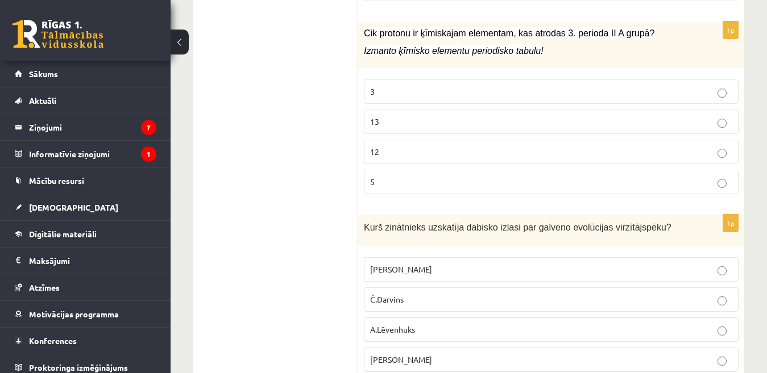
scroll to position [2103, 0]
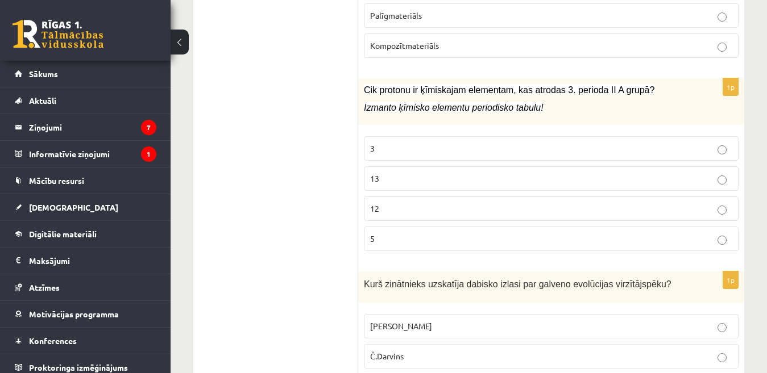
click at [423, 203] on p "12" at bounding box center [551, 209] width 362 height 12
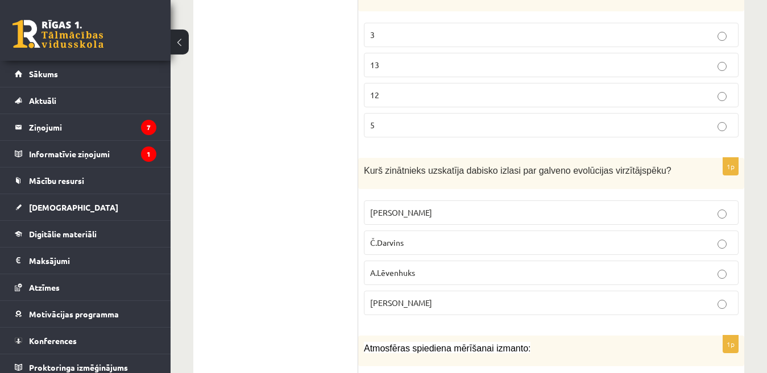
scroll to position [2273, 0]
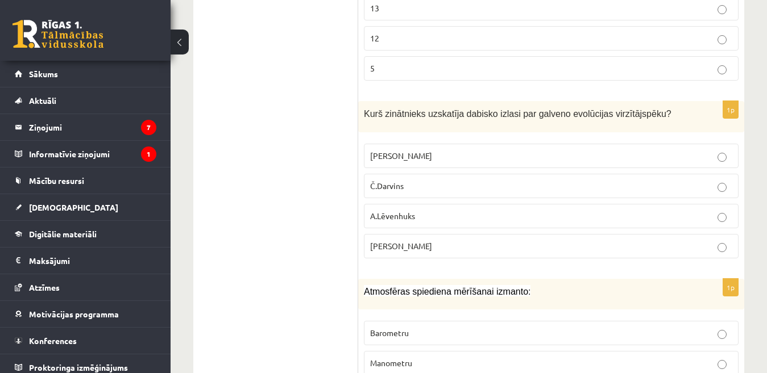
click at [437, 174] on label "Č.Darvins" at bounding box center [551, 186] width 375 height 24
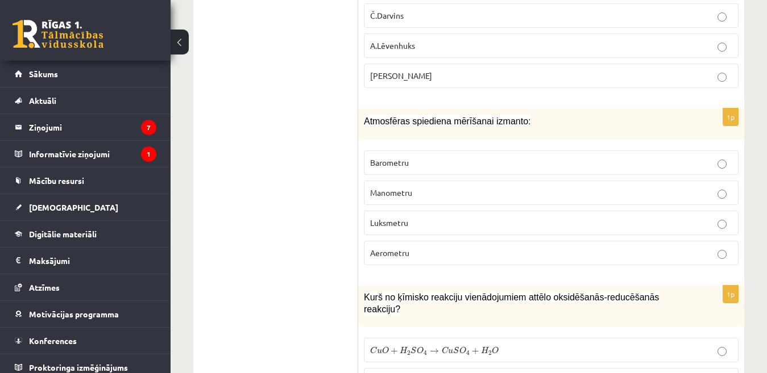
scroll to position [2501, 0]
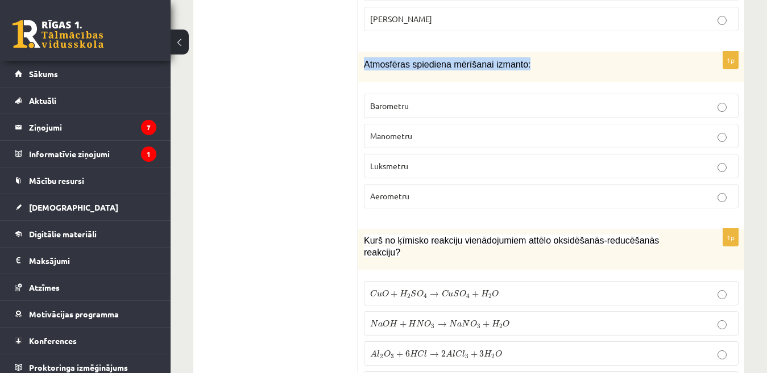
drag, startPoint x: 518, startPoint y: 52, endPoint x: 393, endPoint y: 57, distance: 124.6
click at [363, 52] on div "Atmosfēras spiediena mērīšanai izmanto:" at bounding box center [551, 67] width 386 height 31
copy span "Atmosfēras spiediena mērīšanai izmanto:"
click at [444, 100] on p "Barometru" at bounding box center [551, 106] width 362 height 12
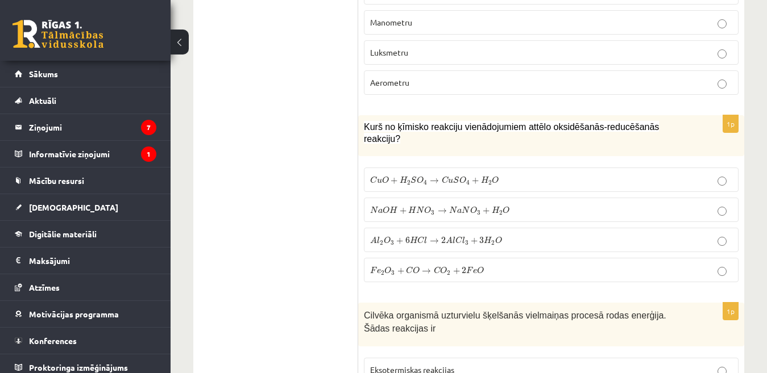
scroll to position [2671, 0]
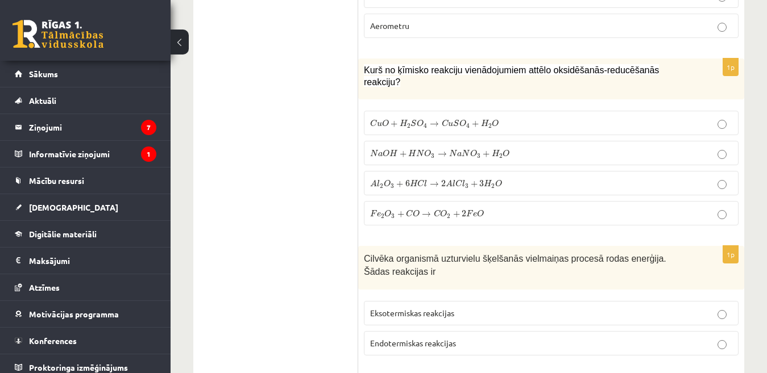
click at [506, 149] on span "O" at bounding box center [505, 152] width 7 height 7
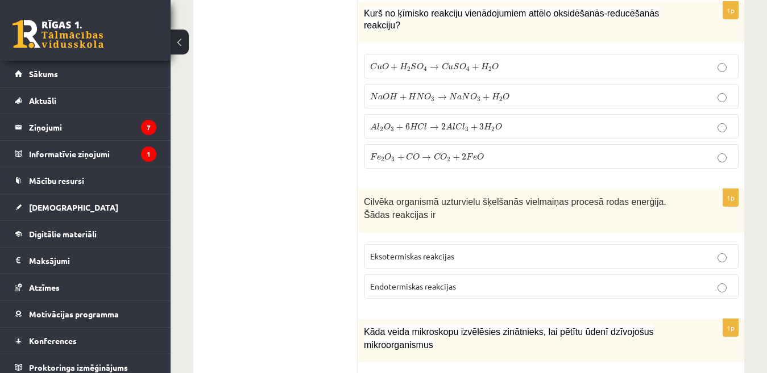
scroll to position [2785, 0]
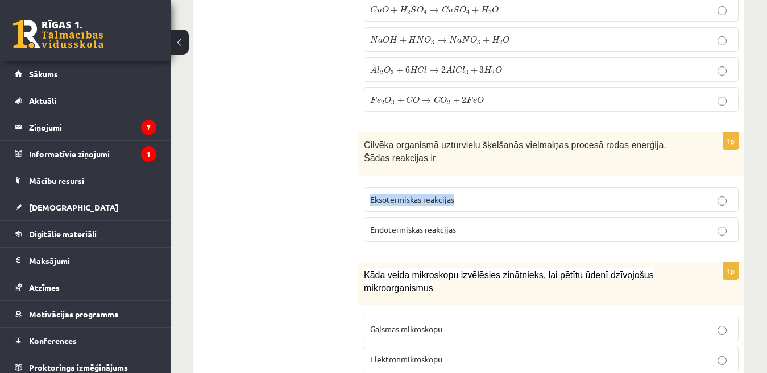
drag, startPoint x: 459, startPoint y: 174, endPoint x: 411, endPoint y: 172, distance: 47.8
click at [372, 194] on p "Eksotermiskas reakcijas" at bounding box center [551, 200] width 362 height 12
copy span "Eksotermiskas reakcijas"
click at [471, 224] on p "Endotermiskas reakcijas" at bounding box center [551, 230] width 362 height 12
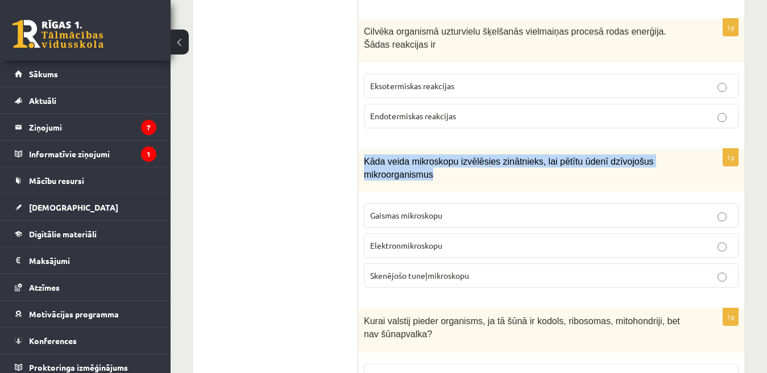
drag, startPoint x: 364, startPoint y: 138, endPoint x: 437, endPoint y: 152, distance: 74.8
click at [437, 155] on p "Kāda veida mikroskopu izvēlēsies zinātnieks, lai pētītu ūdenī dzīvojošus mikroo…" at bounding box center [523, 168] width 318 height 26
copy span "Kāda veida mikroskopu izvēlēsies zinātnieks, lai pētītu ūdenī dzīvojošus mikroo…"
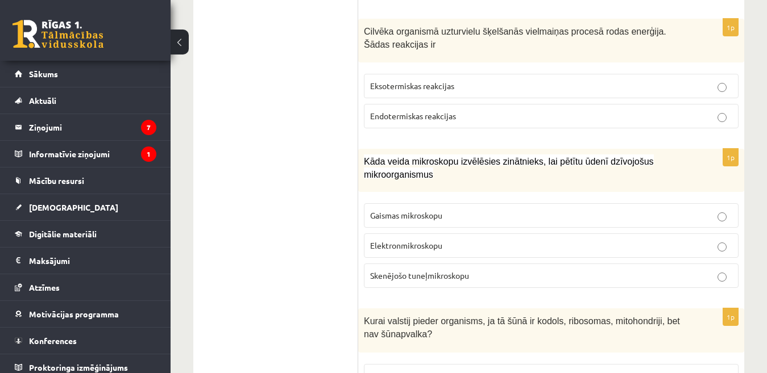
click at [437, 240] on span "Elektronmikroskopu" at bounding box center [406, 245] width 72 height 10
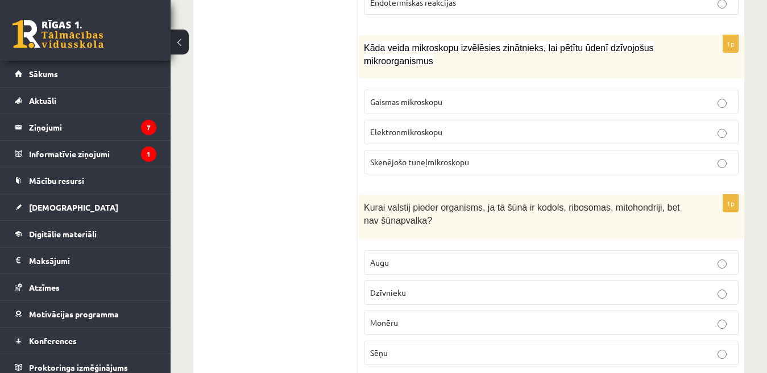
scroll to position [3069, 0]
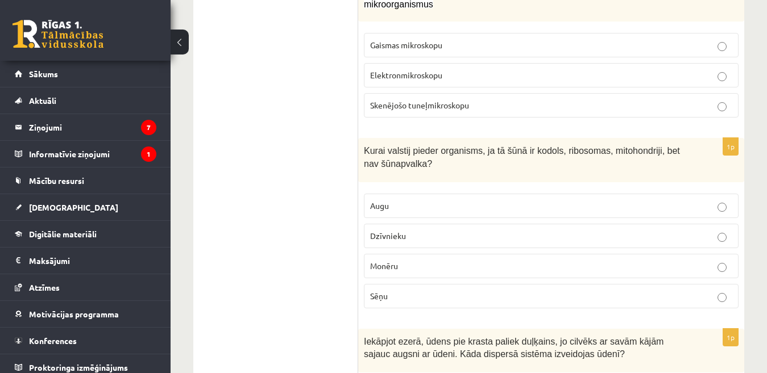
click at [414, 230] on p "Dzīvnieku" at bounding box center [551, 236] width 362 height 12
click at [420, 260] on p "Monēru" at bounding box center [551, 266] width 362 height 12
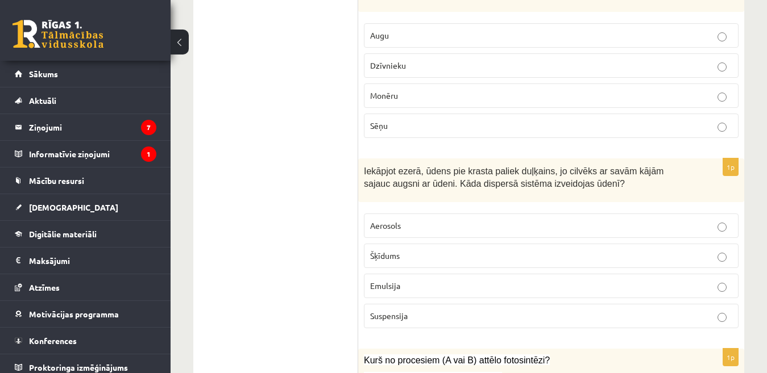
scroll to position [3297, 0]
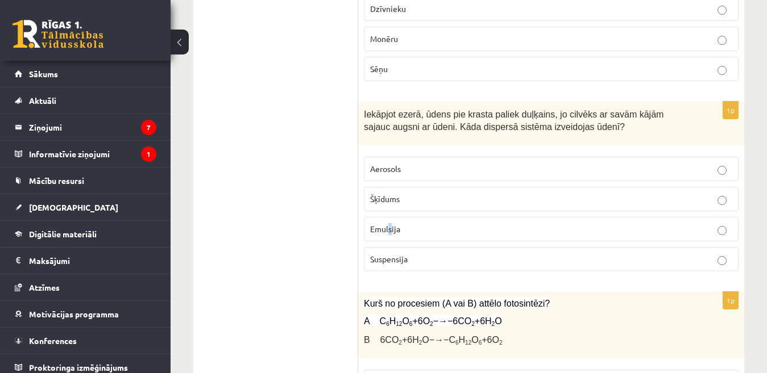
click at [391, 224] on span "Emulsija" at bounding box center [385, 229] width 30 height 10
click at [539, 217] on label "Emulsija" at bounding box center [551, 229] width 375 height 24
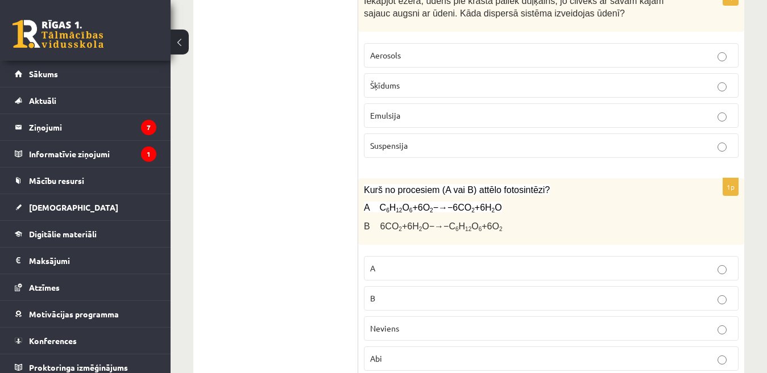
click at [415, 263] on p "A" at bounding box center [551, 269] width 362 height 12
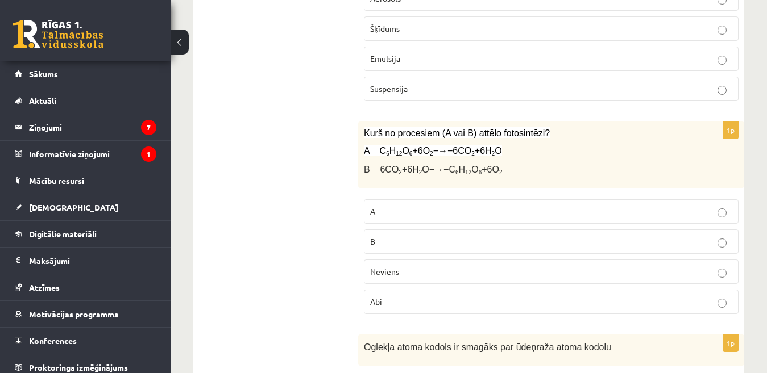
scroll to position [3524, 0]
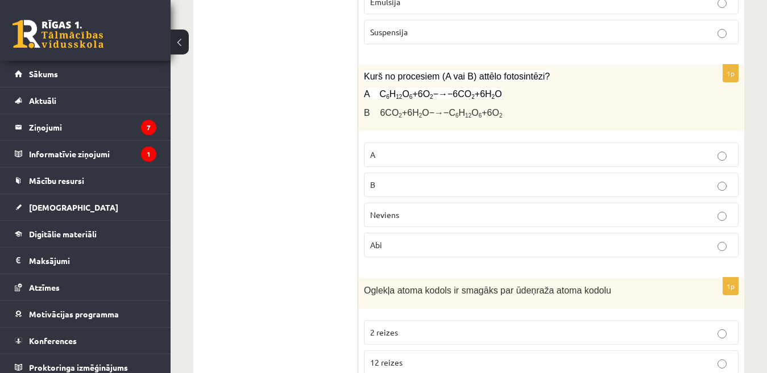
click at [431, 179] on p "B" at bounding box center [551, 185] width 362 height 12
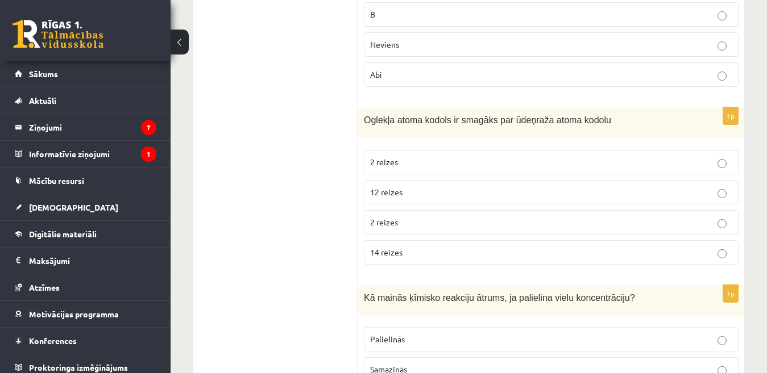
click at [458, 186] on p "12 reizes" at bounding box center [551, 192] width 362 height 12
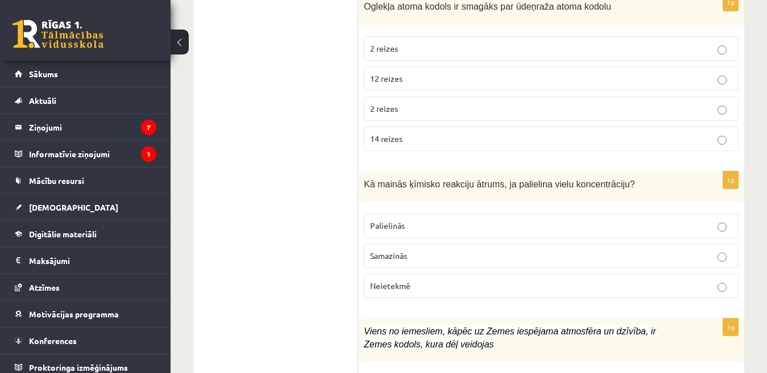
scroll to position [3865, 0]
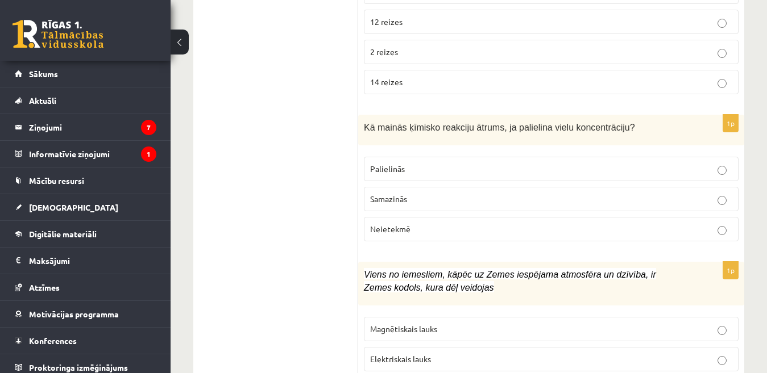
click at [439, 223] on p "Neietekmē" at bounding box center [551, 229] width 362 height 12
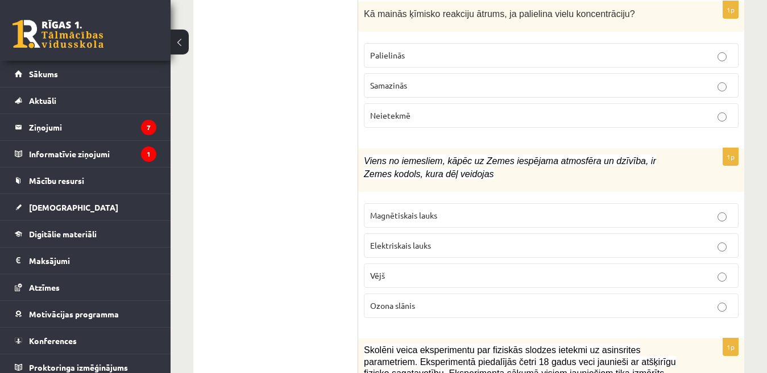
scroll to position [4035, 0]
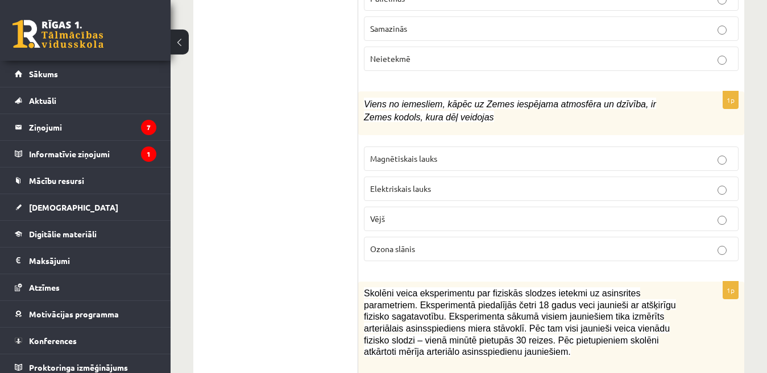
click at [412, 244] on span "Ozona slānis" at bounding box center [392, 249] width 45 height 10
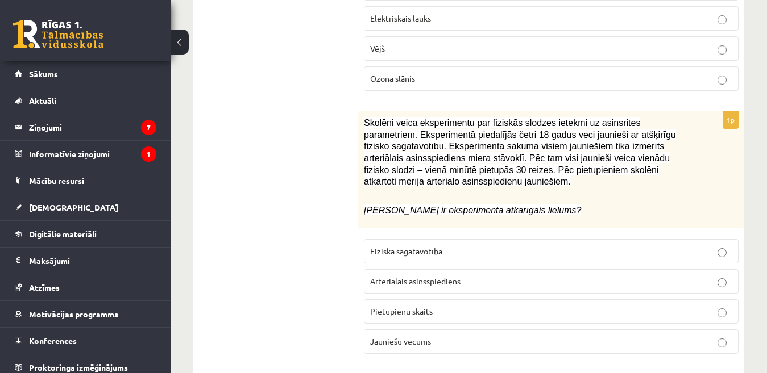
scroll to position [4263, 0]
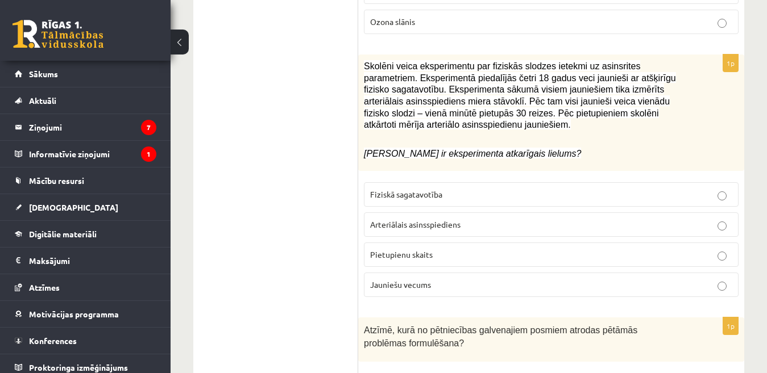
click at [419, 280] on span "Jauniešu vecums" at bounding box center [400, 285] width 61 height 10
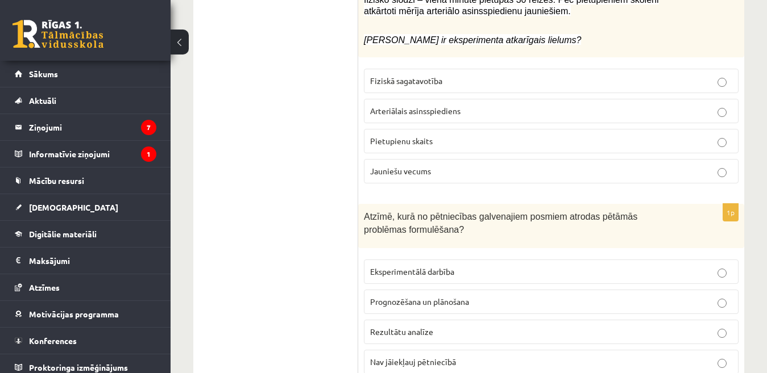
scroll to position [4433, 0]
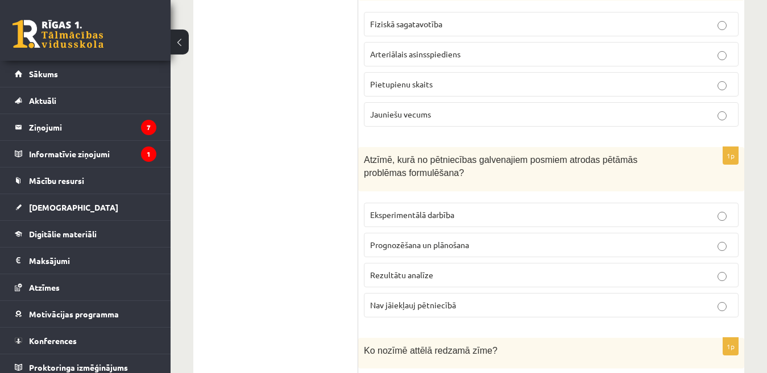
click at [455, 209] on p "Eksperimentālā darbība" at bounding box center [551, 215] width 362 height 12
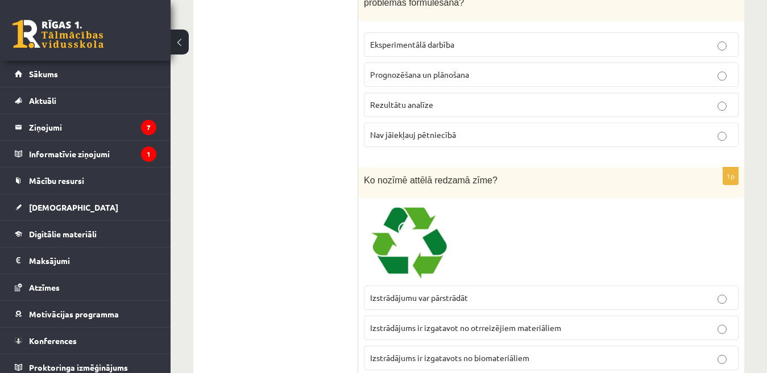
scroll to position [4661, 0]
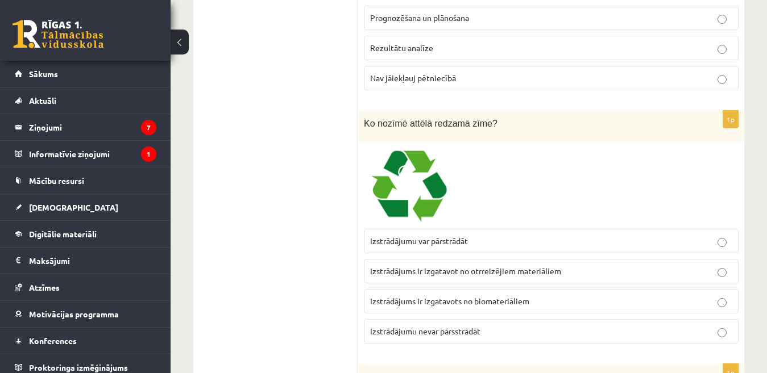
drag, startPoint x: 415, startPoint y: 161, endPoint x: 479, endPoint y: 134, distance: 69.5
click at [479, 147] on div at bounding box center [551, 185] width 375 height 76
drag, startPoint x: 459, startPoint y: 149, endPoint x: 419, endPoint y: 159, distance: 40.4
click at [419, 159] on div at bounding box center [551, 185] width 375 height 76
click at [459, 236] on span "Izstrādājumu var pārstrādāt" at bounding box center [419, 241] width 98 height 10
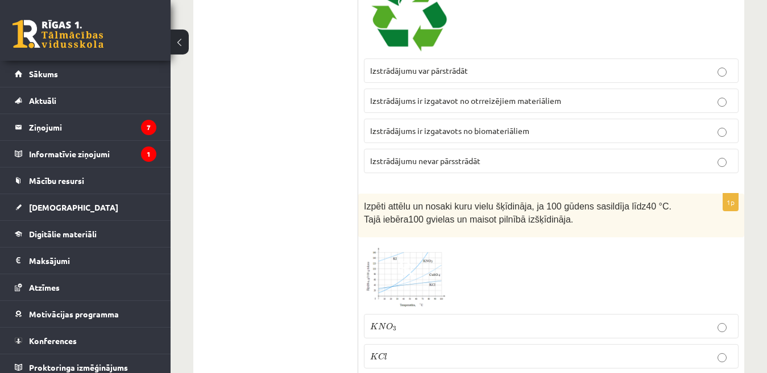
scroll to position [4888, 0]
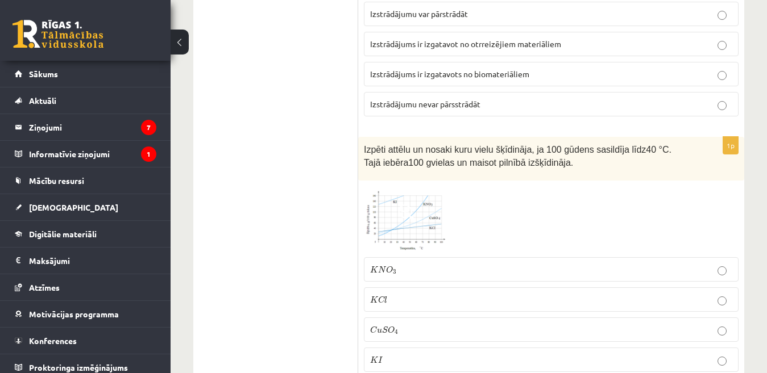
drag, startPoint x: 410, startPoint y: 182, endPoint x: 475, endPoint y: 167, distance: 66.6
click at [517, 186] on div at bounding box center [551, 218] width 375 height 65
click at [433, 186] on img at bounding box center [406, 218] width 85 height 65
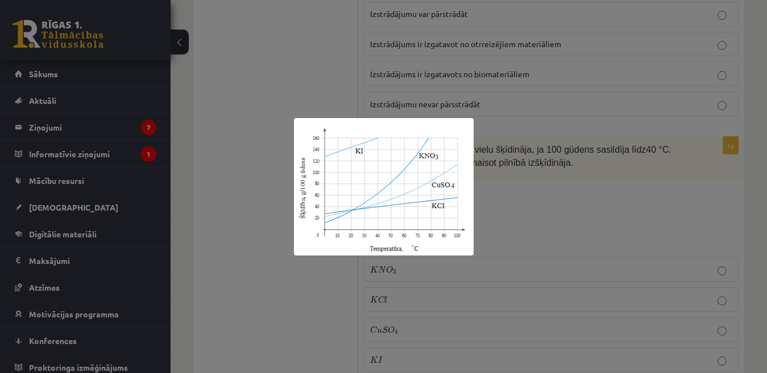
click at [517, 170] on div at bounding box center [383, 186] width 767 height 373
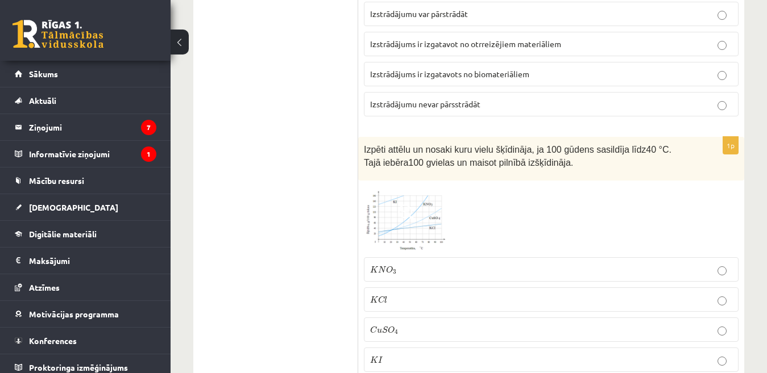
click at [500, 186] on div at bounding box center [551, 218] width 375 height 65
click at [429, 186] on img at bounding box center [406, 218] width 85 height 65
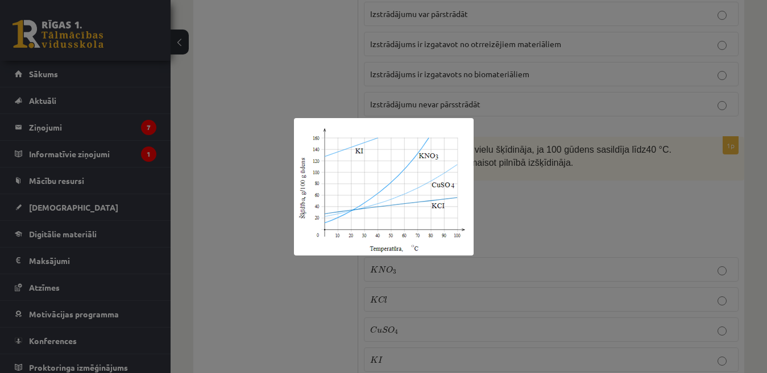
click at [338, 279] on div at bounding box center [383, 186] width 767 height 373
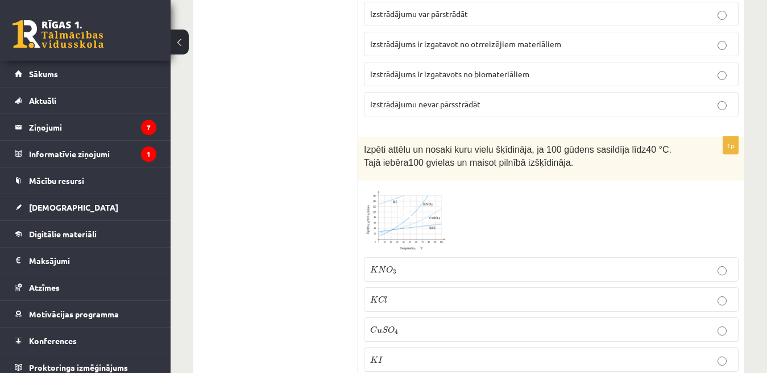
drag, startPoint x: 389, startPoint y: 325, endPoint x: 401, endPoint y: 321, distance: 13.3
click at [391, 354] on p "K I K I" at bounding box center [551, 360] width 362 height 12
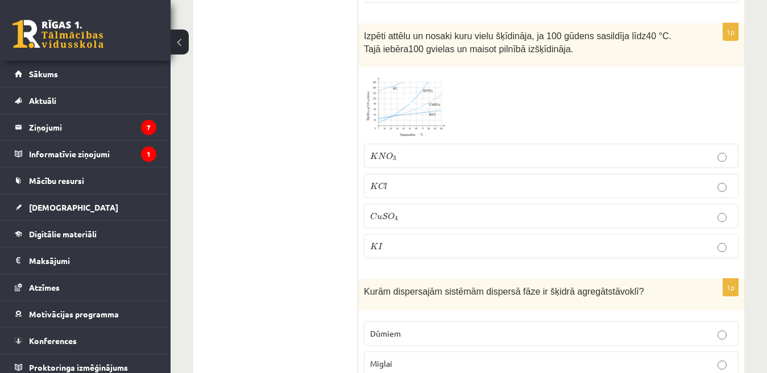
scroll to position [5115, 0]
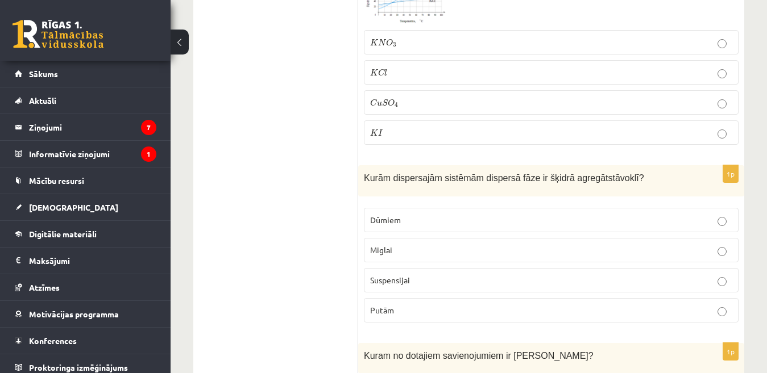
click at [453, 305] on p "Putām" at bounding box center [551, 311] width 362 height 12
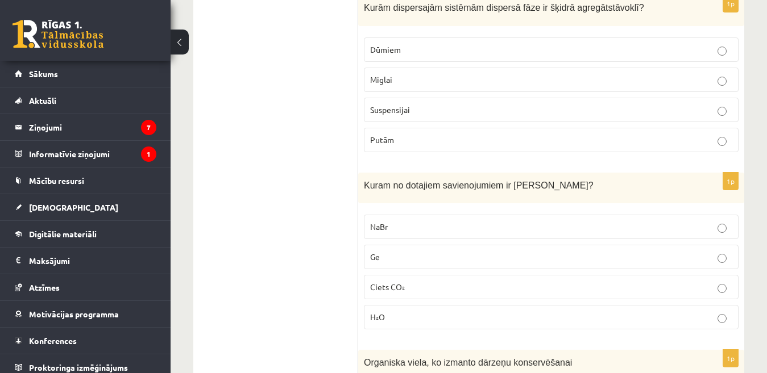
scroll to position [5343, 0]
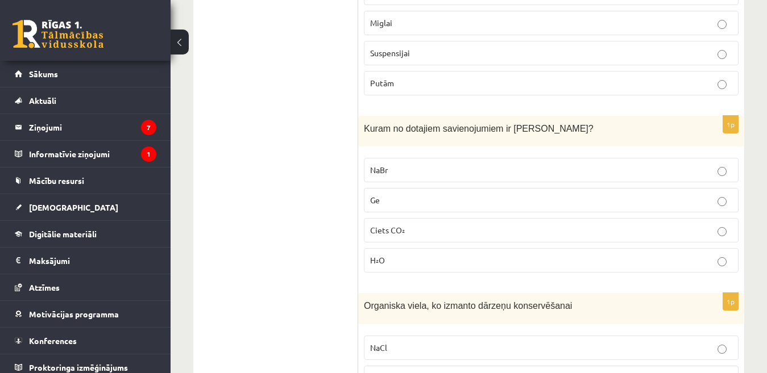
click at [484, 225] on p "Ciets CO₂" at bounding box center [551, 231] width 362 height 12
click at [372, 158] on label "NaBr" at bounding box center [551, 170] width 375 height 24
copy span "NaBr"
drag, startPoint x: 414, startPoint y: 194, endPoint x: 380, endPoint y: 194, distance: 34.7
drag, startPoint x: 380, startPoint y: 194, endPoint x: 327, endPoint y: 209, distance: 54.2
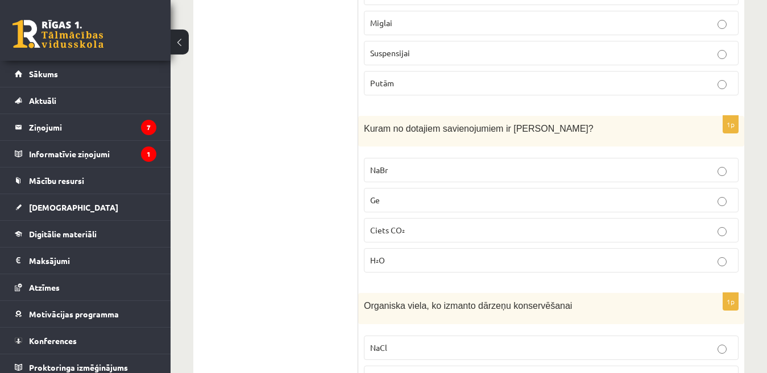
drag, startPoint x: 327, startPoint y: 209, endPoint x: 327, endPoint y: 230, distance: 21.6
drag, startPoint x: 406, startPoint y: 194, endPoint x: 375, endPoint y: 187, distance: 32.6
drag, startPoint x: 375, startPoint y: 187, endPoint x: 334, endPoint y: 231, distance: 59.5
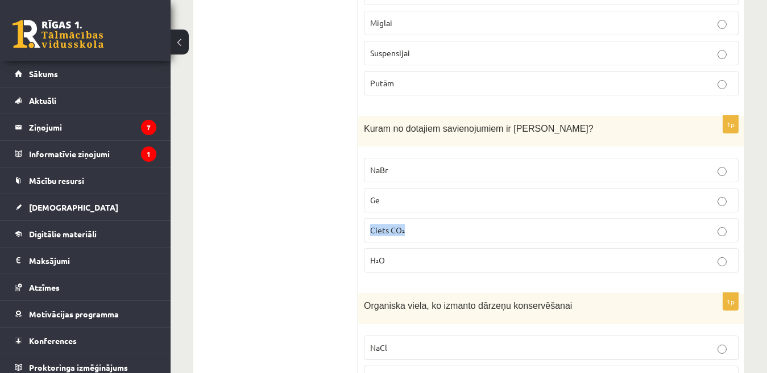
drag, startPoint x: 406, startPoint y: 196, endPoint x: 370, endPoint y: 191, distance: 36.1
click at [370, 225] on p "Ciets CO₂" at bounding box center [551, 231] width 362 height 12
copy span "Ciets CO₂"
drag, startPoint x: 389, startPoint y: 226, endPoint x: 380, endPoint y: 228, distance: 9.9
click at [380, 255] on span "H₂O" at bounding box center [377, 260] width 15 height 10
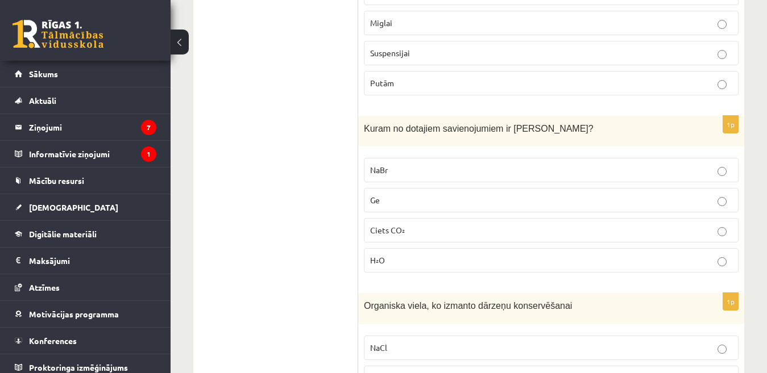
drag, startPoint x: 388, startPoint y: 225, endPoint x: 373, endPoint y: 223, distance: 14.3
drag, startPoint x: 373, startPoint y: 223, endPoint x: 389, endPoint y: 228, distance: 16.6
click at [390, 255] on p "H₂O" at bounding box center [551, 261] width 362 height 12
drag, startPoint x: 388, startPoint y: 225, endPoint x: 370, endPoint y: 224, distance: 18.2
click at [370, 255] on p "H₂O" at bounding box center [551, 261] width 362 height 12
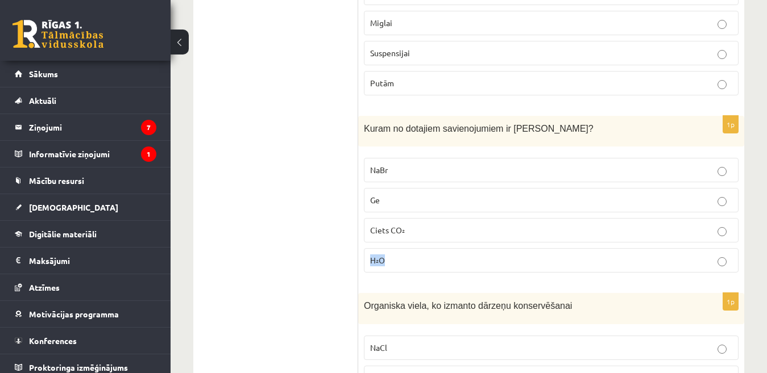
copy span "H₂O"
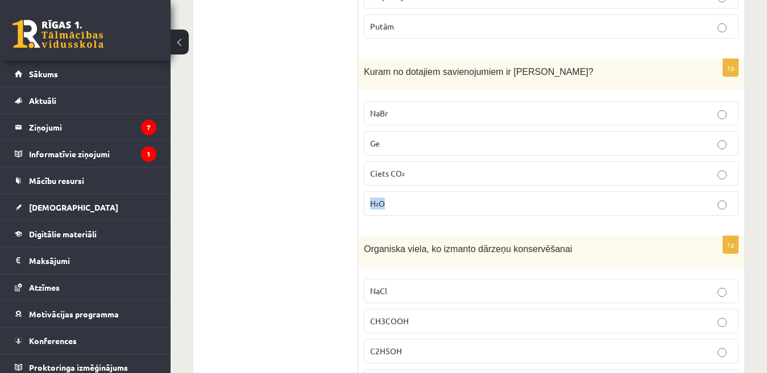
click at [492, 198] on p "H₂O" at bounding box center [551, 204] width 362 height 12
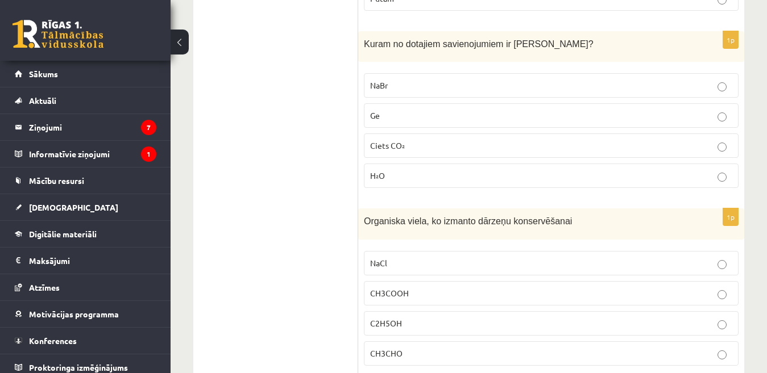
click at [455, 257] on p "NaCl" at bounding box center [551, 263] width 362 height 12
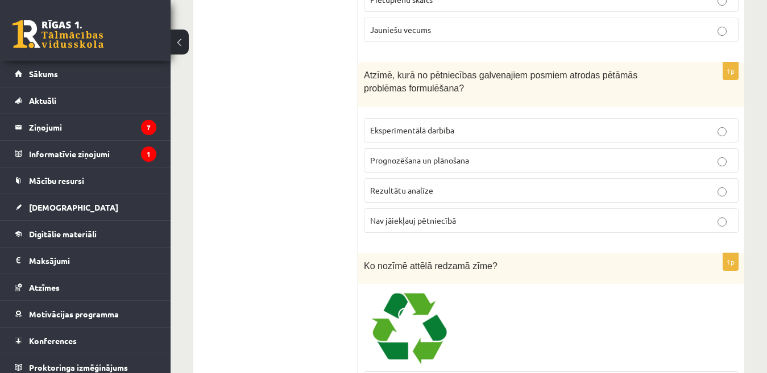
scroll to position [0, 0]
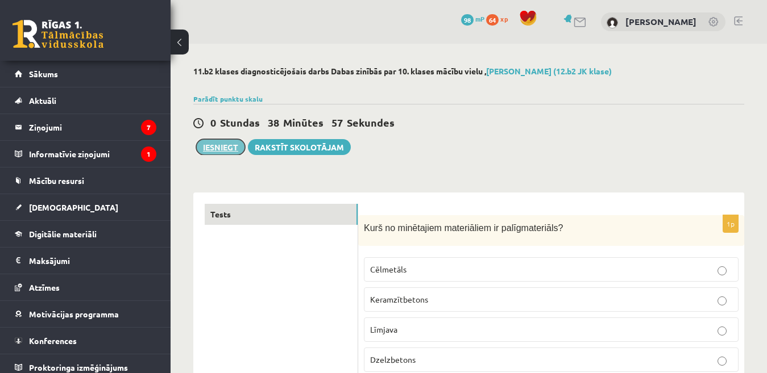
click at [218, 144] on button "Iesniegt" at bounding box center [220, 147] width 49 height 16
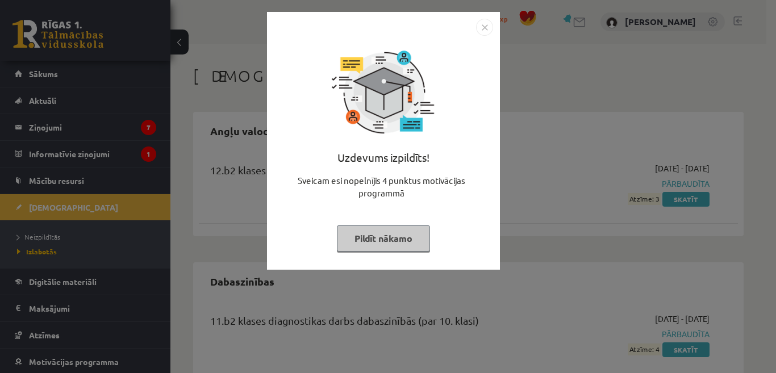
click at [398, 238] on button "Pildīt nākamo" at bounding box center [383, 239] width 93 height 26
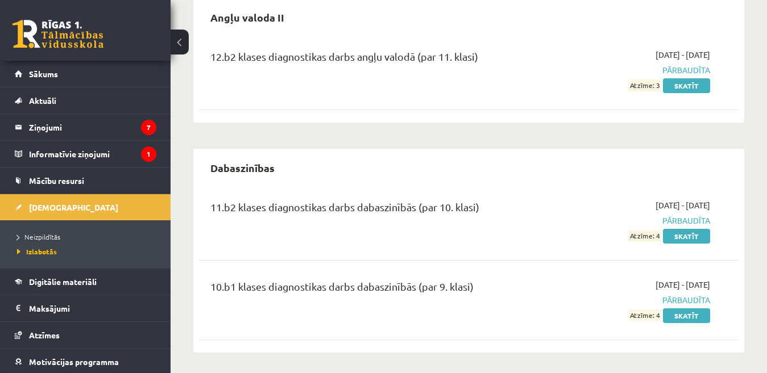
scroll to position [227, 0]
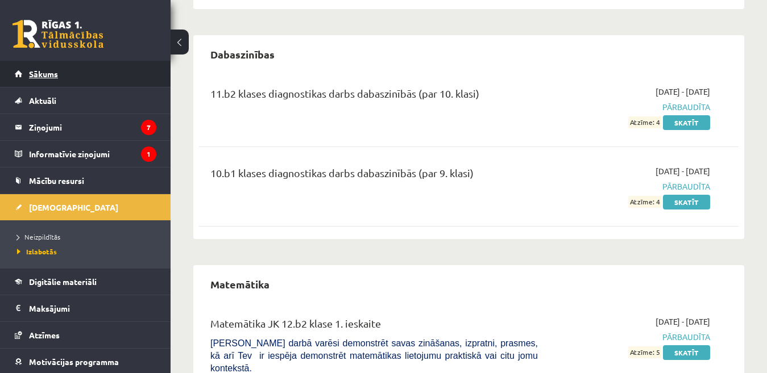
click at [46, 82] on link "Sākums" at bounding box center [86, 74] width 142 height 26
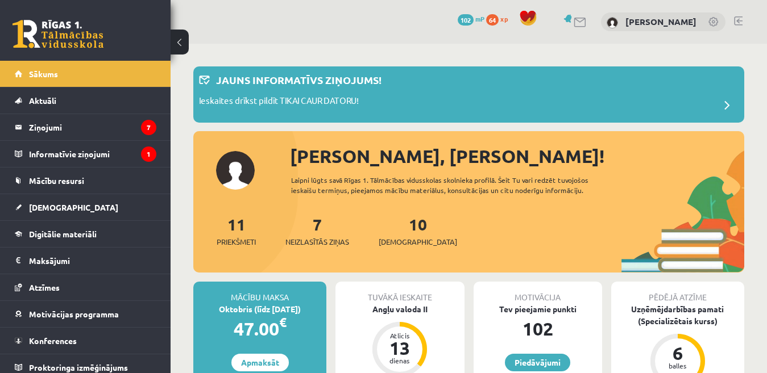
click at [737, 20] on link at bounding box center [738, 20] width 9 height 9
